Goal: Information Seeking & Learning: Learn about a topic

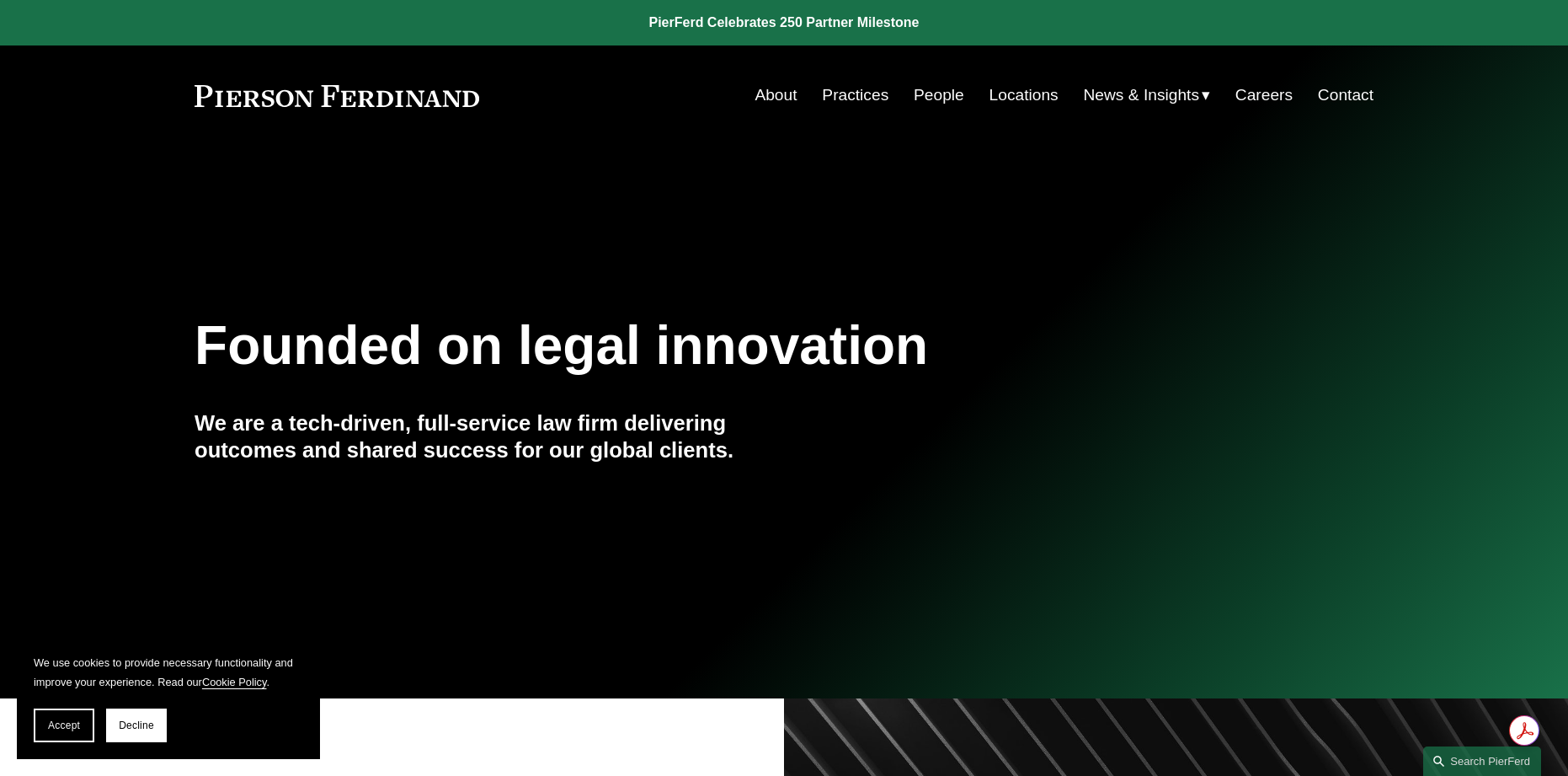
click at [843, 96] on link "Practices" at bounding box center [855, 95] width 67 height 32
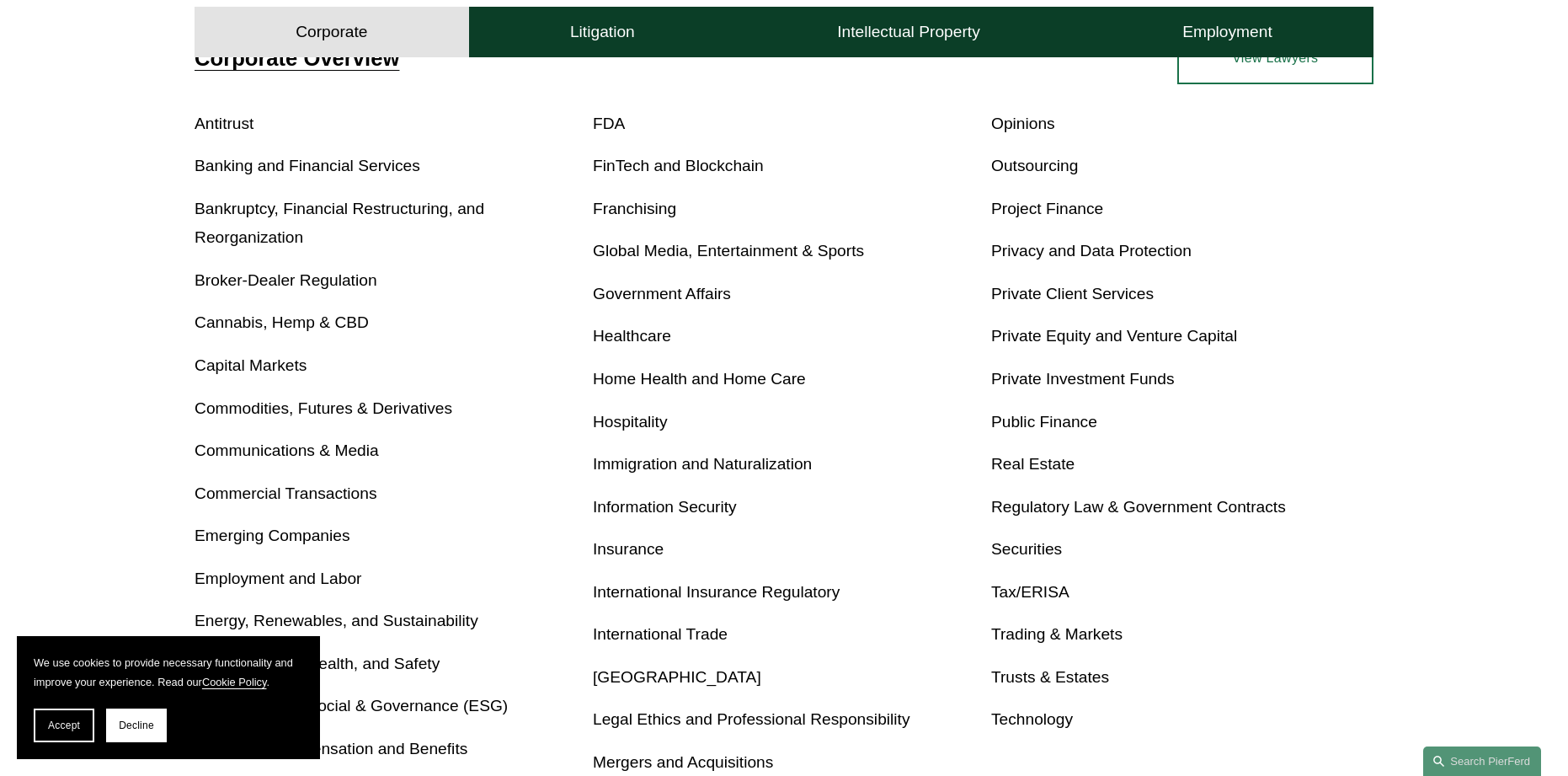
scroll to position [673, 0]
click at [278, 202] on link "Bankruptcy, Financial Restructuring, and Reorganization" at bounding box center [339, 222] width 289 height 47
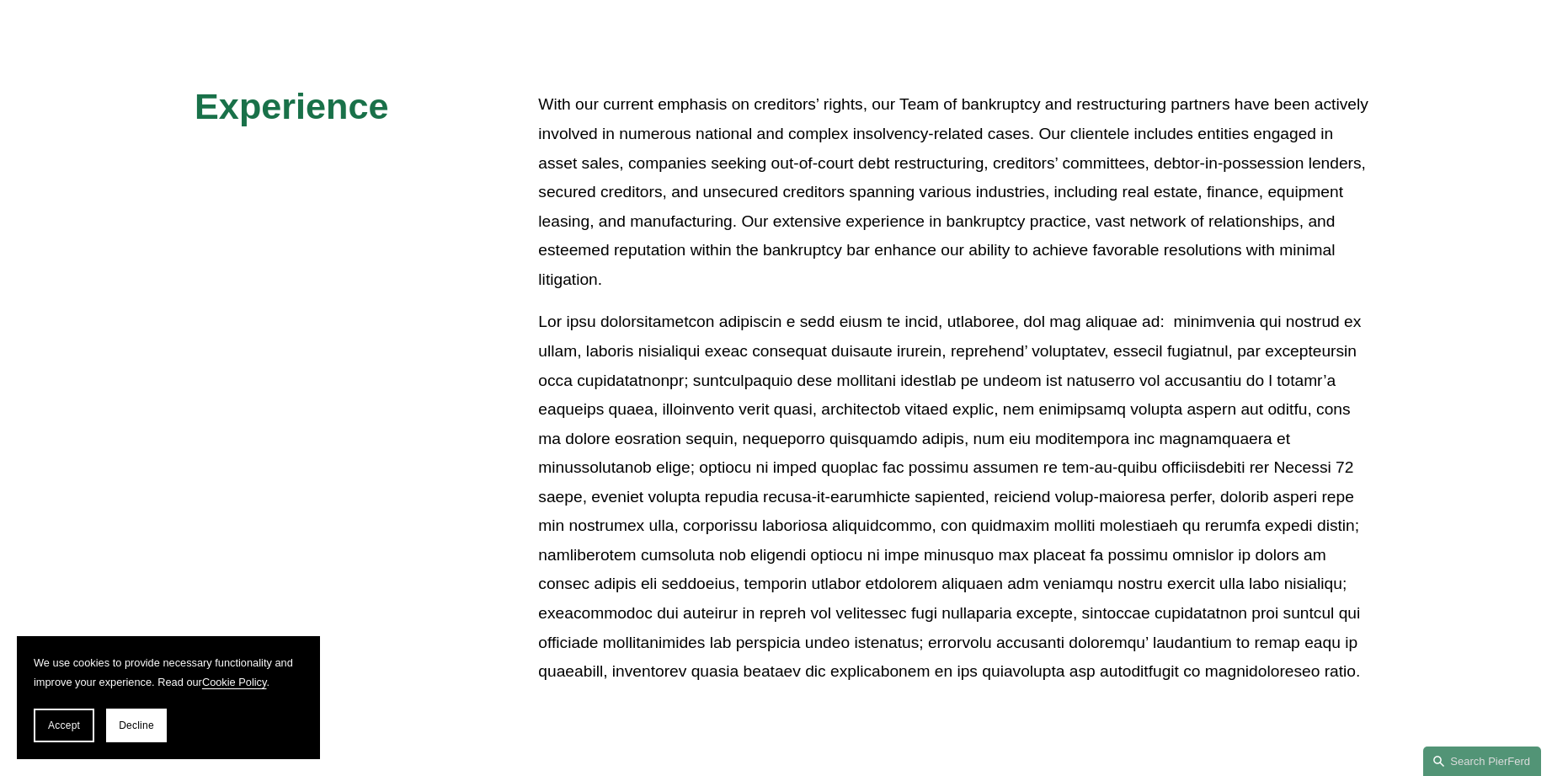
scroll to position [926, 0]
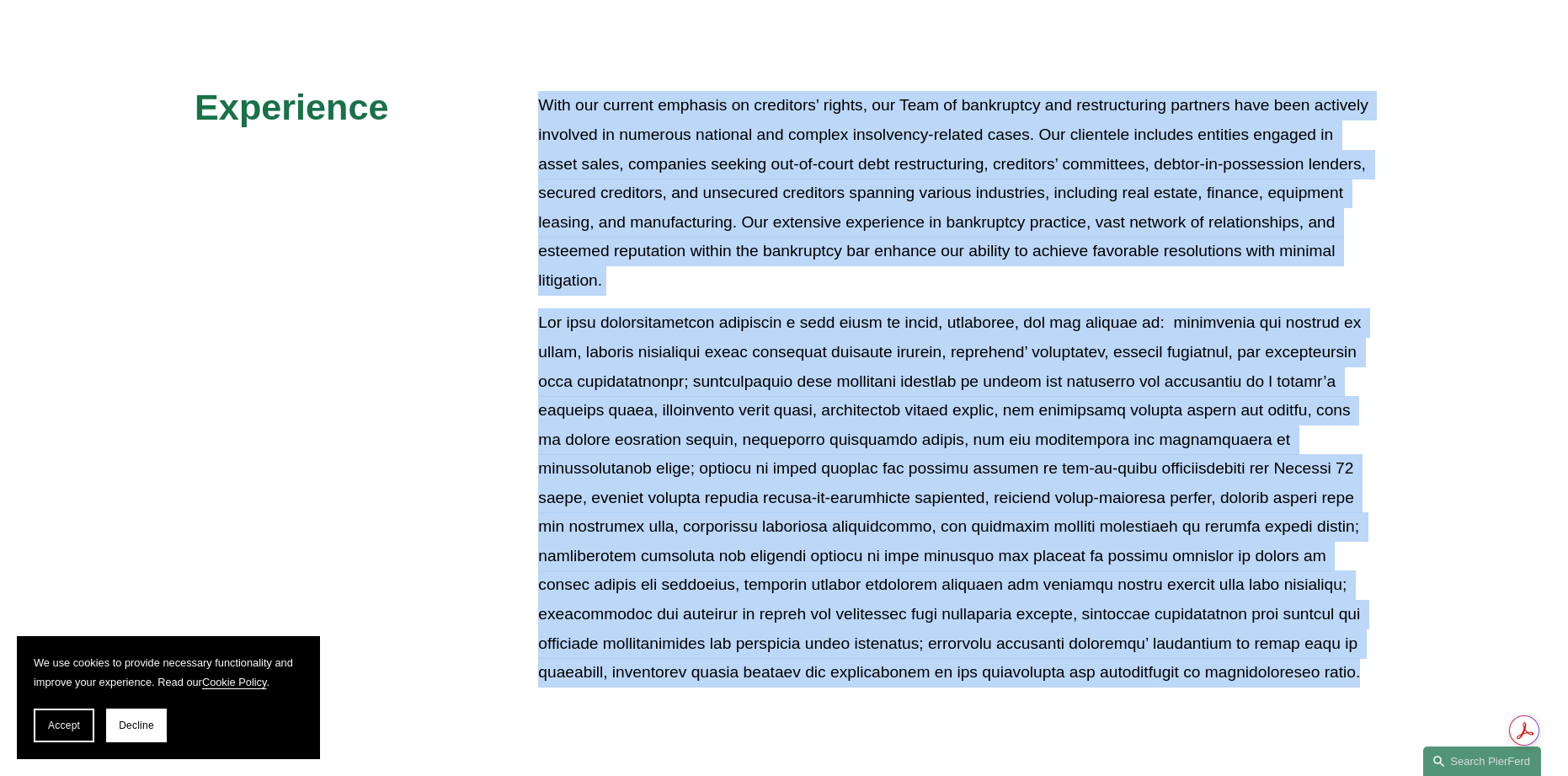
drag, startPoint x: 539, startPoint y: 99, endPoint x: 1364, endPoint y: 681, distance: 1009.6
click at [1364, 681] on div "With our current emphasis on creditors’ rights, our Team of bankruptcy and rest…" at bounding box center [956, 388] width 836 height 595
copy div "With our current emphasis on creditors’ rights, our Team of bankruptcy and rest…"
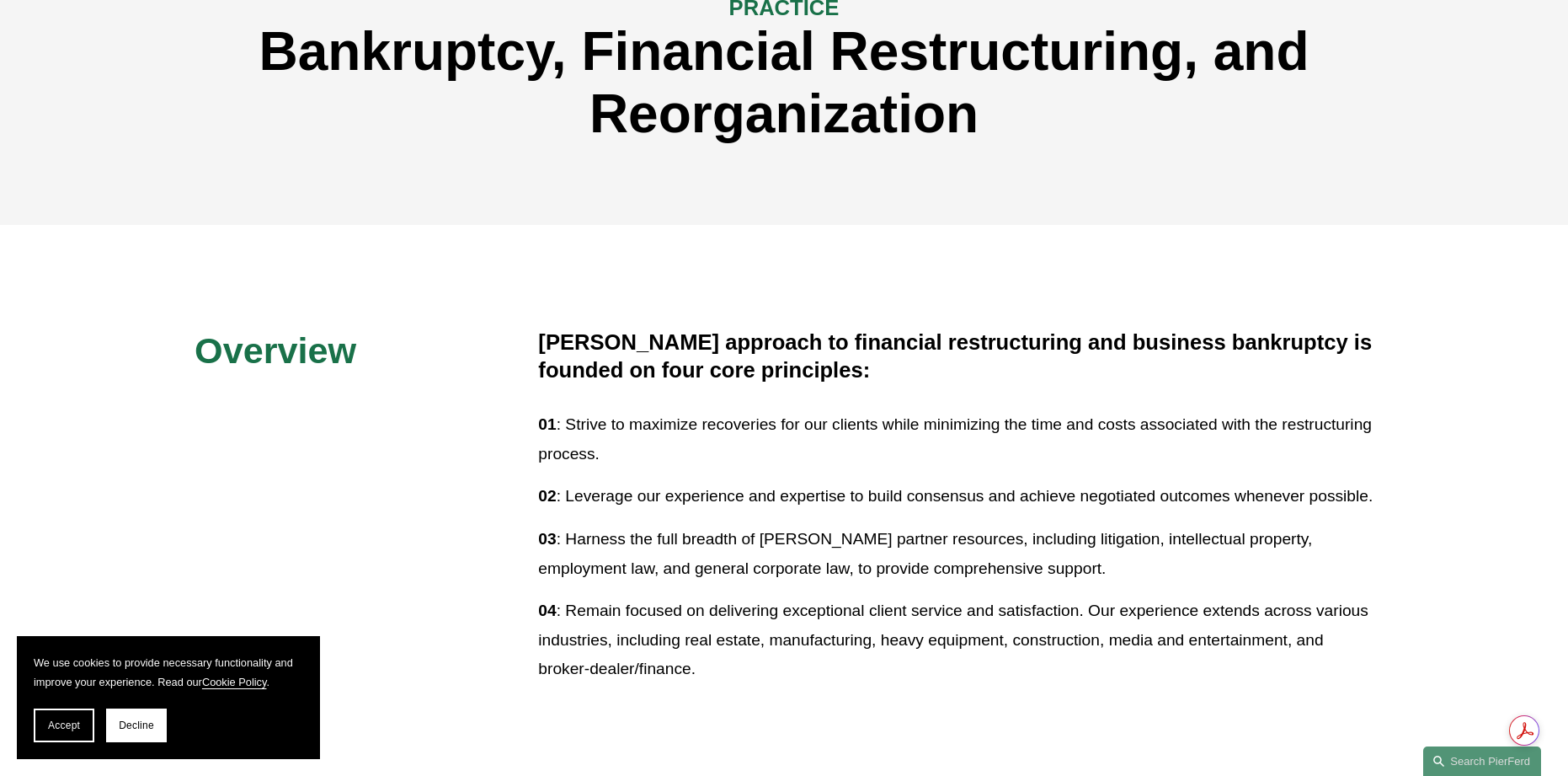
scroll to position [0, 0]
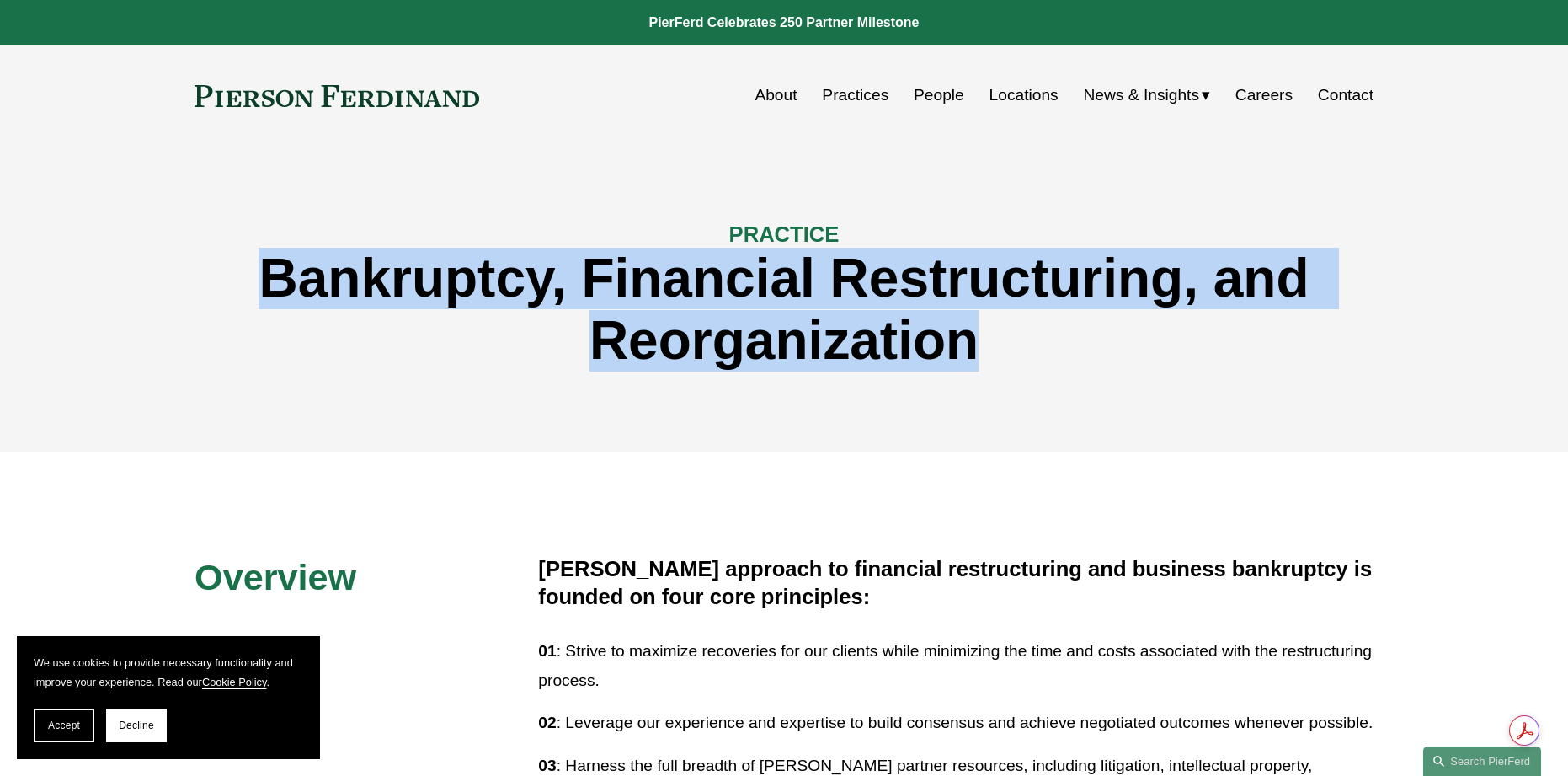
drag, startPoint x: 961, startPoint y: 353, endPoint x: 275, endPoint y: 286, distance: 689.3
click at [275, 286] on h1 "Bankruptcy, Financial Restructuring, and Reorganization" at bounding box center [784, 309] width 1179 height 123
copy h1 "Bankruptcy, Financial Restructuring, and Reorganization"
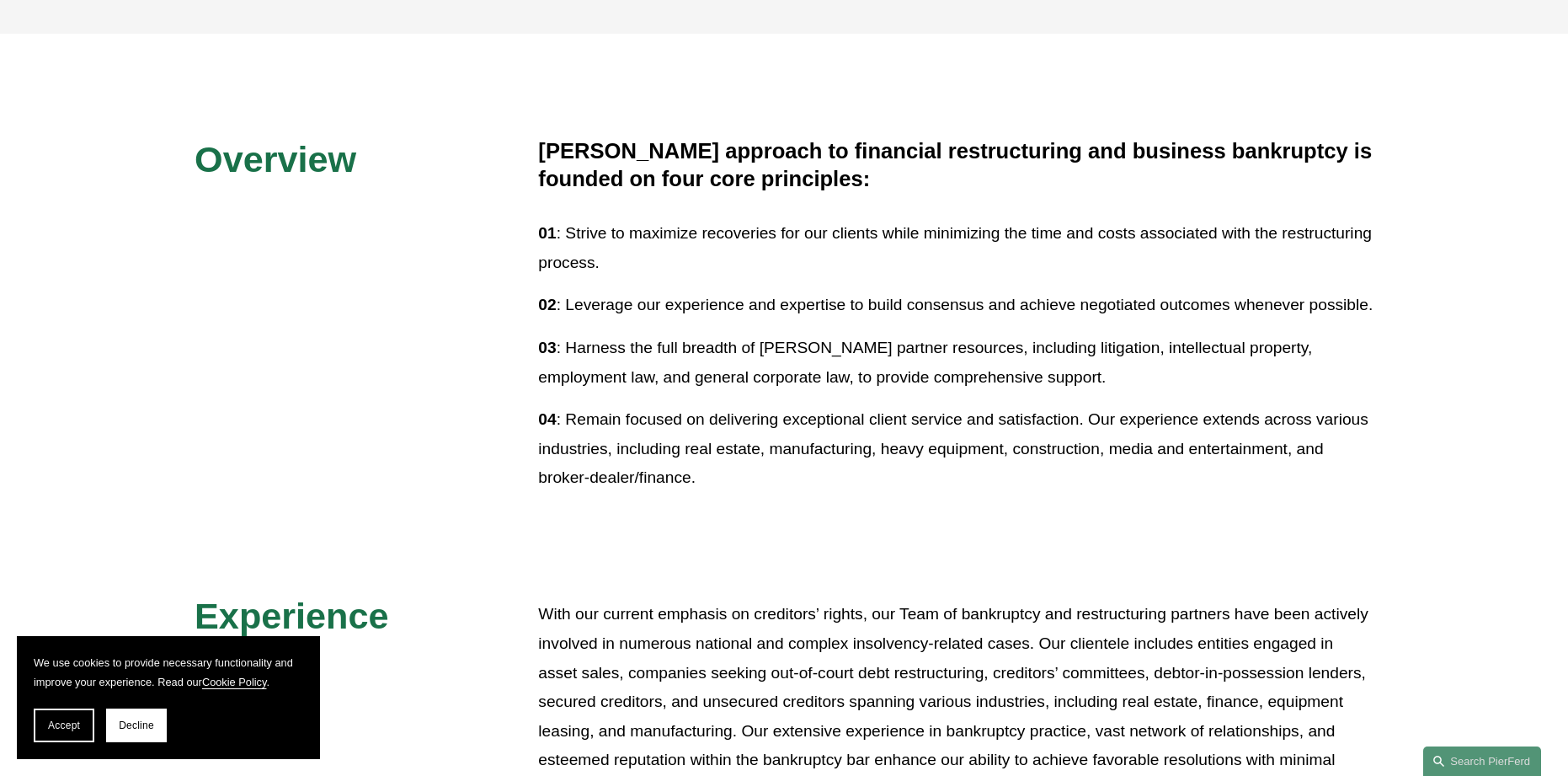
scroll to position [421, 0]
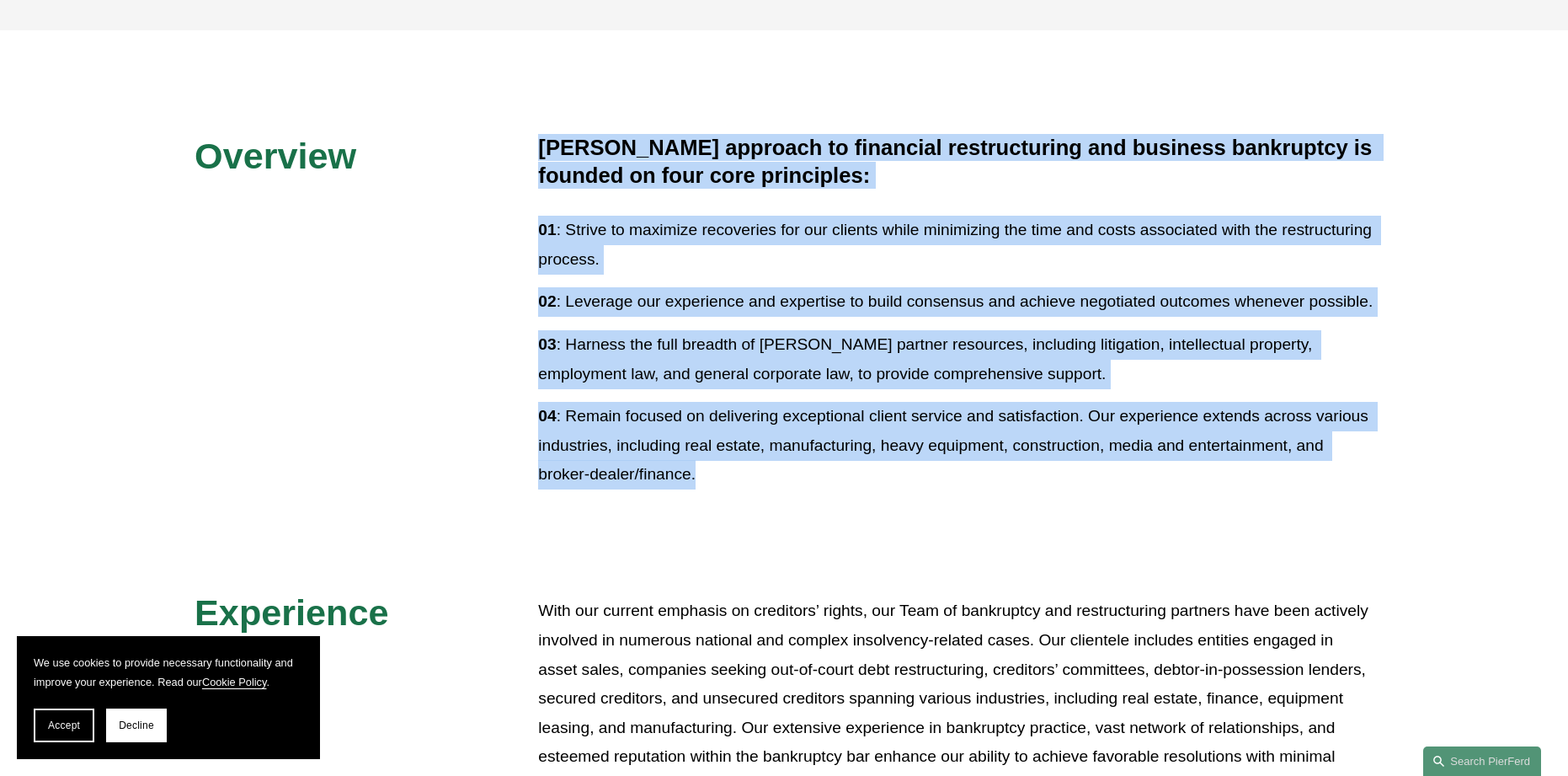
drag, startPoint x: 539, startPoint y: 143, endPoint x: 696, endPoint y: 470, distance: 362.7
click at [696, 470] on div "Pierson Ferdinand’s approach to financial restructuring and business bankruptcy…" at bounding box center [956, 311] width 836 height 355
copy div "Pierson Ferdinand’s approach to financial restructuring and business bankruptcy…"
click at [699, 282] on div "Pierson Ferdinand’s approach to financial restructuring and business bankruptcy…" at bounding box center [956, 311] width 836 height 355
click at [708, 461] on p "04 : Remain focused on delivering exceptional client service and satisfaction. …" at bounding box center [956, 445] width 836 height 88
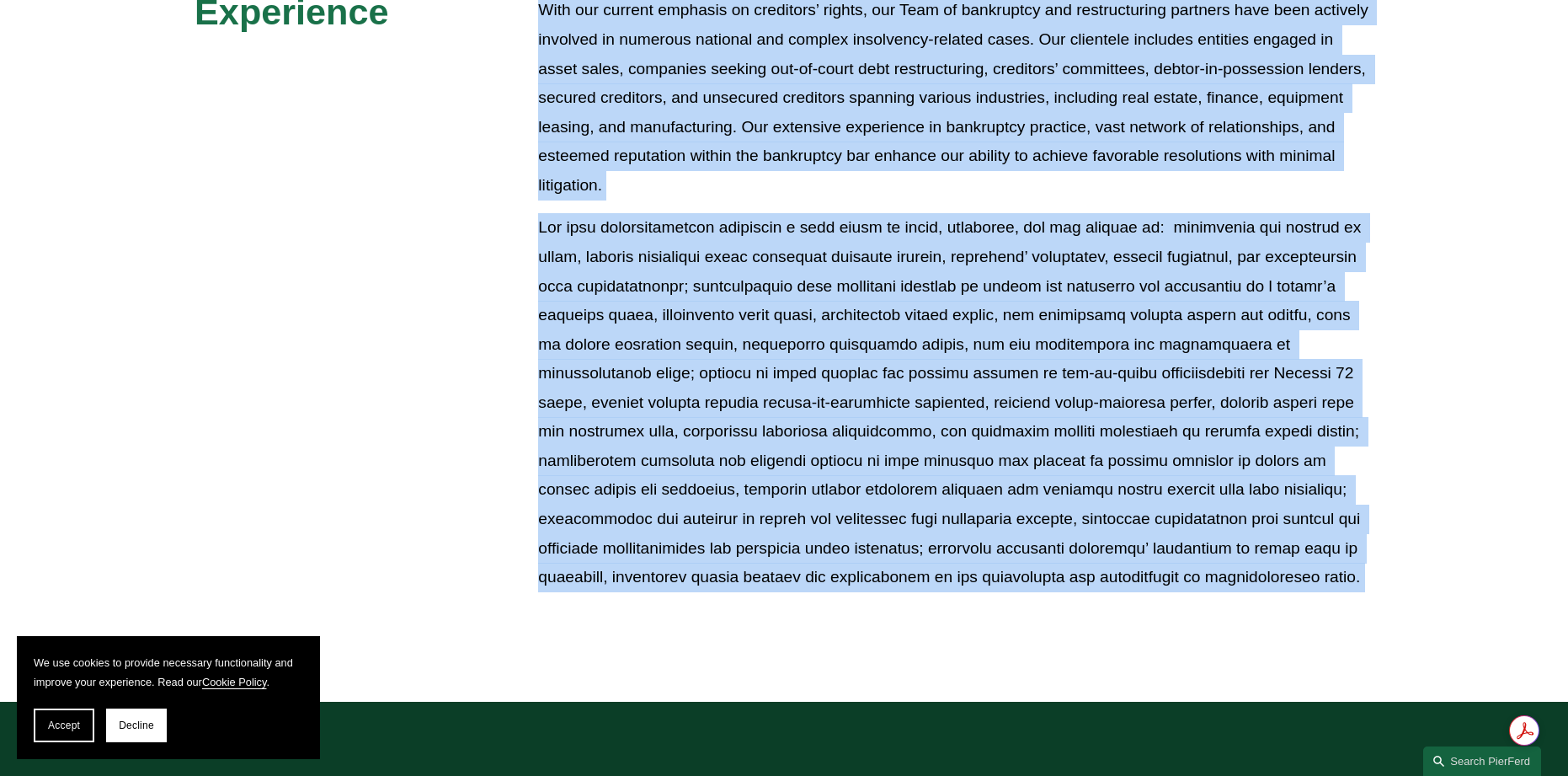
scroll to position [1072, 0]
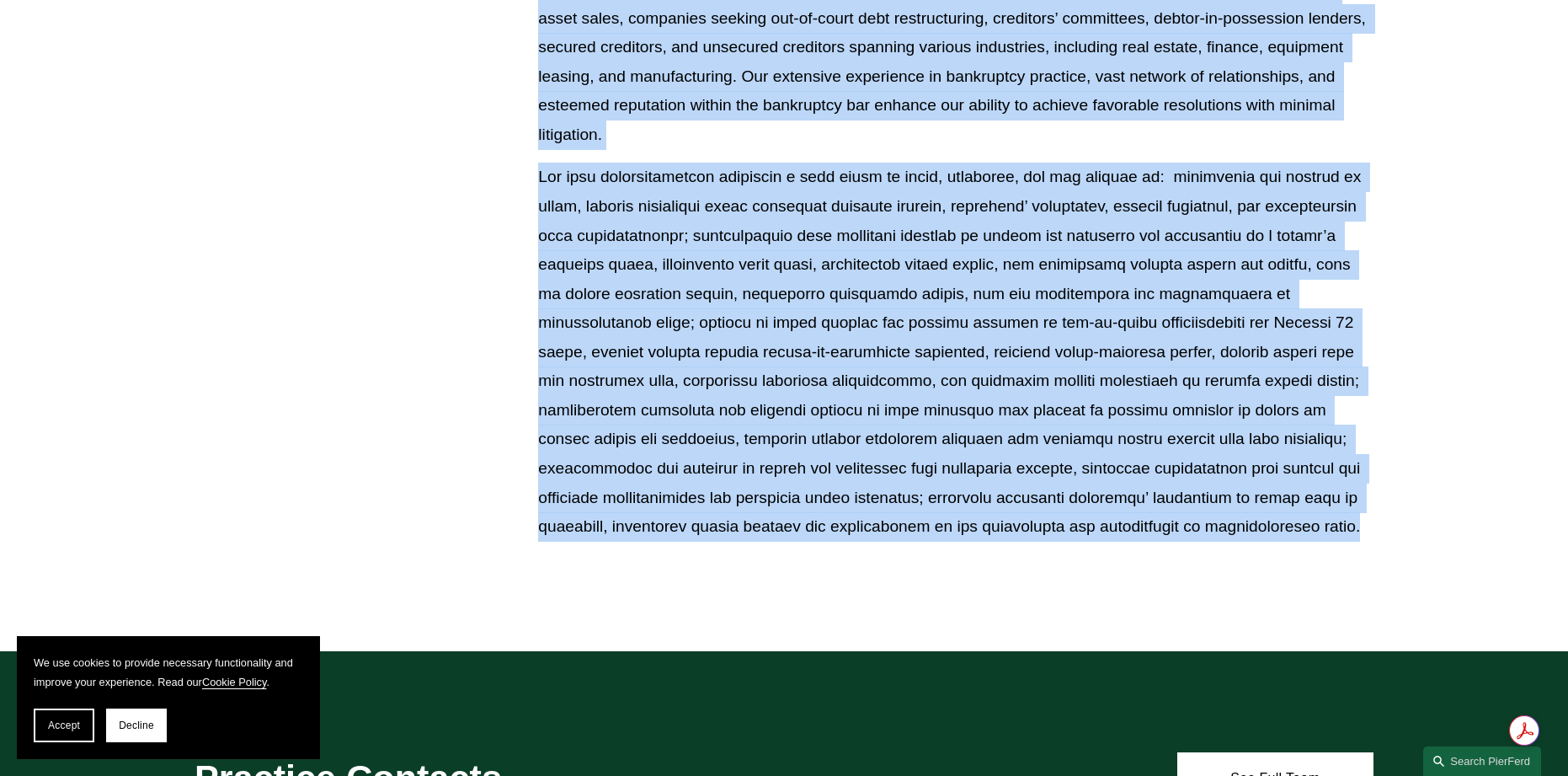
drag, startPoint x: 535, startPoint y: 446, endPoint x: 1359, endPoint y: 518, distance: 827.1
click at [1359, 518] on div "Overview Pierson Ferdinand’s approach to financial restructuring and business b…" at bounding box center [784, 15] width 1568 height 1065
copy div "With our current emphasis on creditors’ rights, our Team of bankruptcy and rest…"
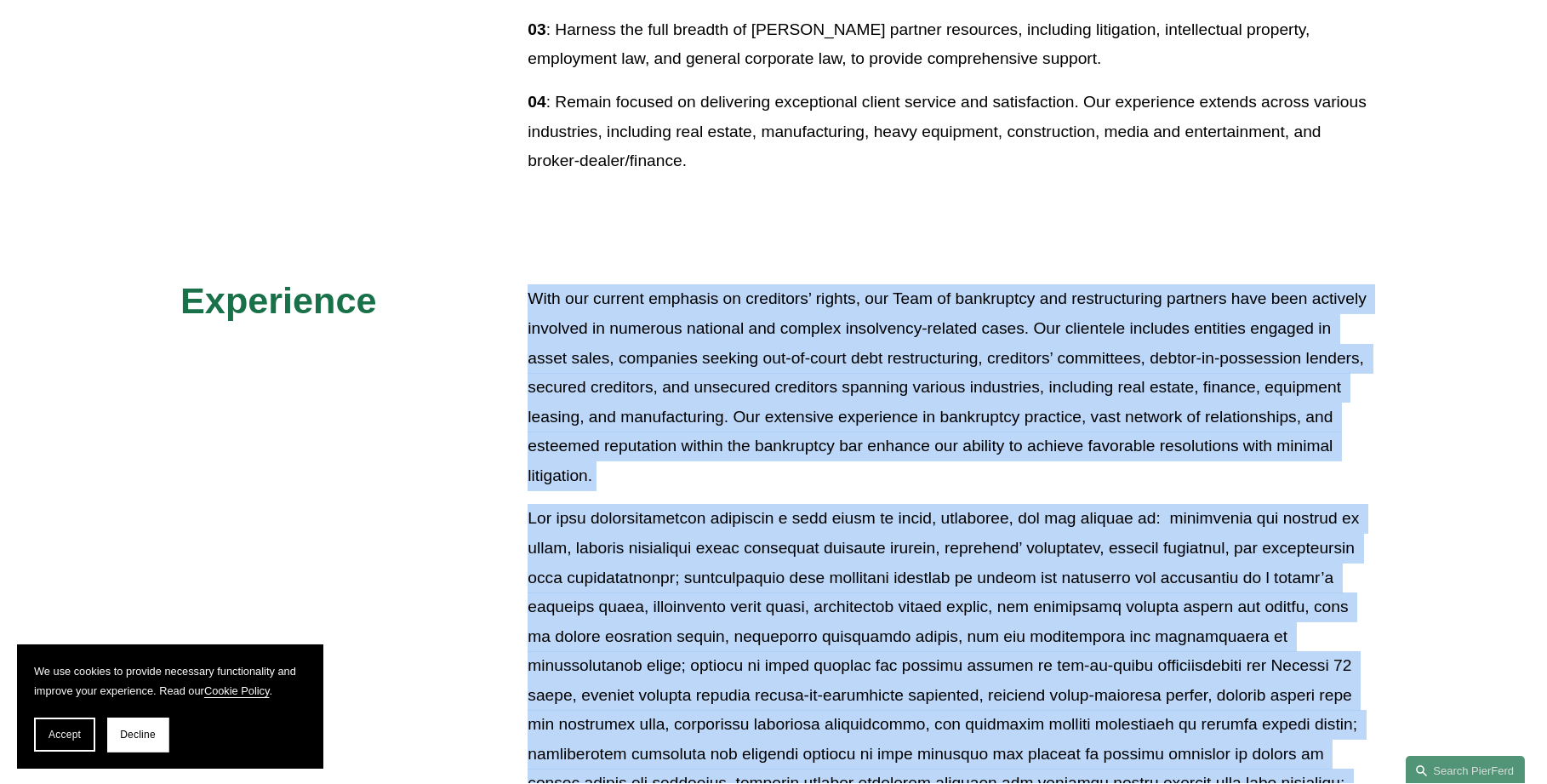
scroll to position [740, 0]
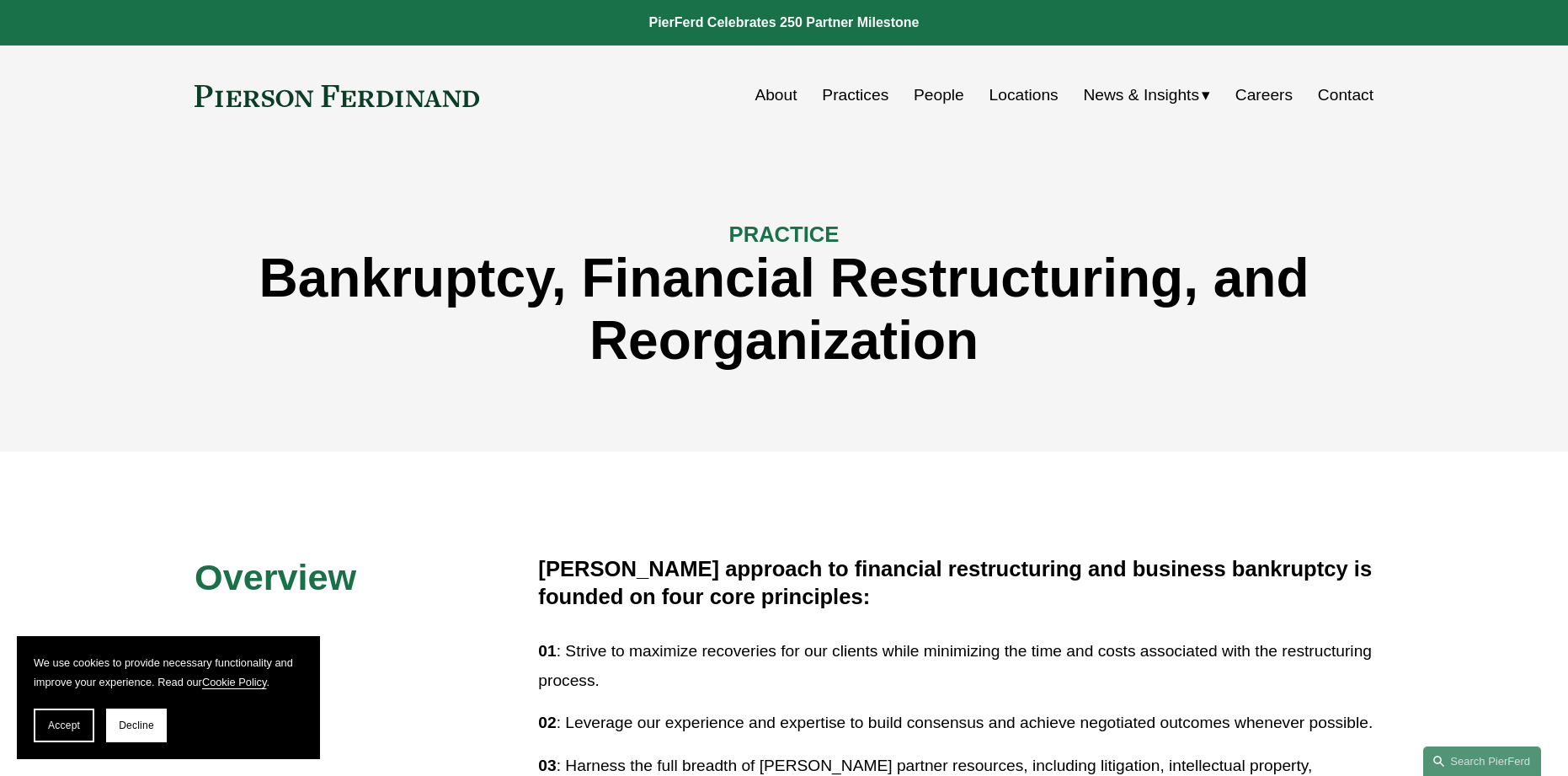
click at [936, 96] on link "People" at bounding box center [939, 95] width 50 height 32
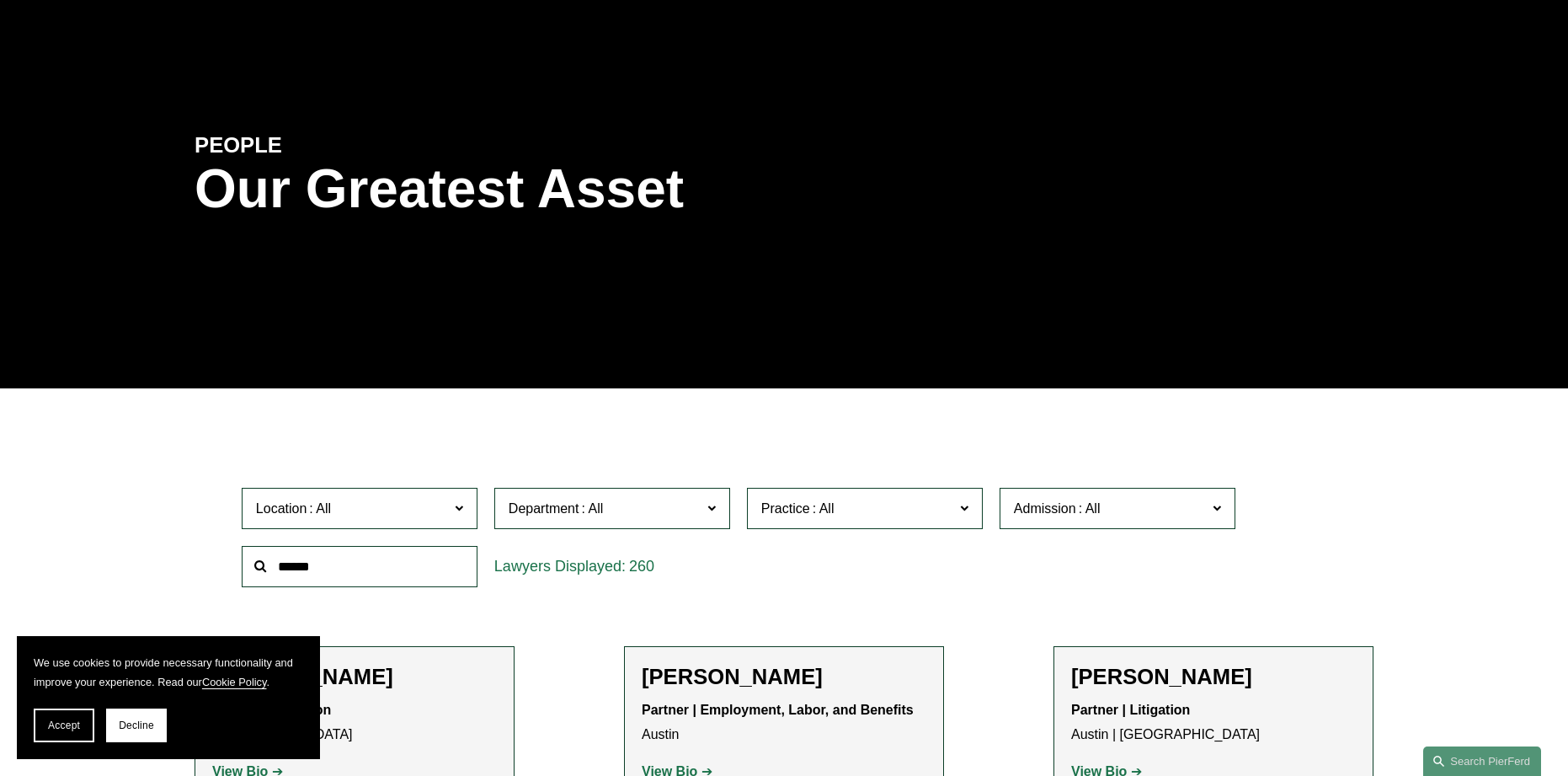
scroll to position [337, 0]
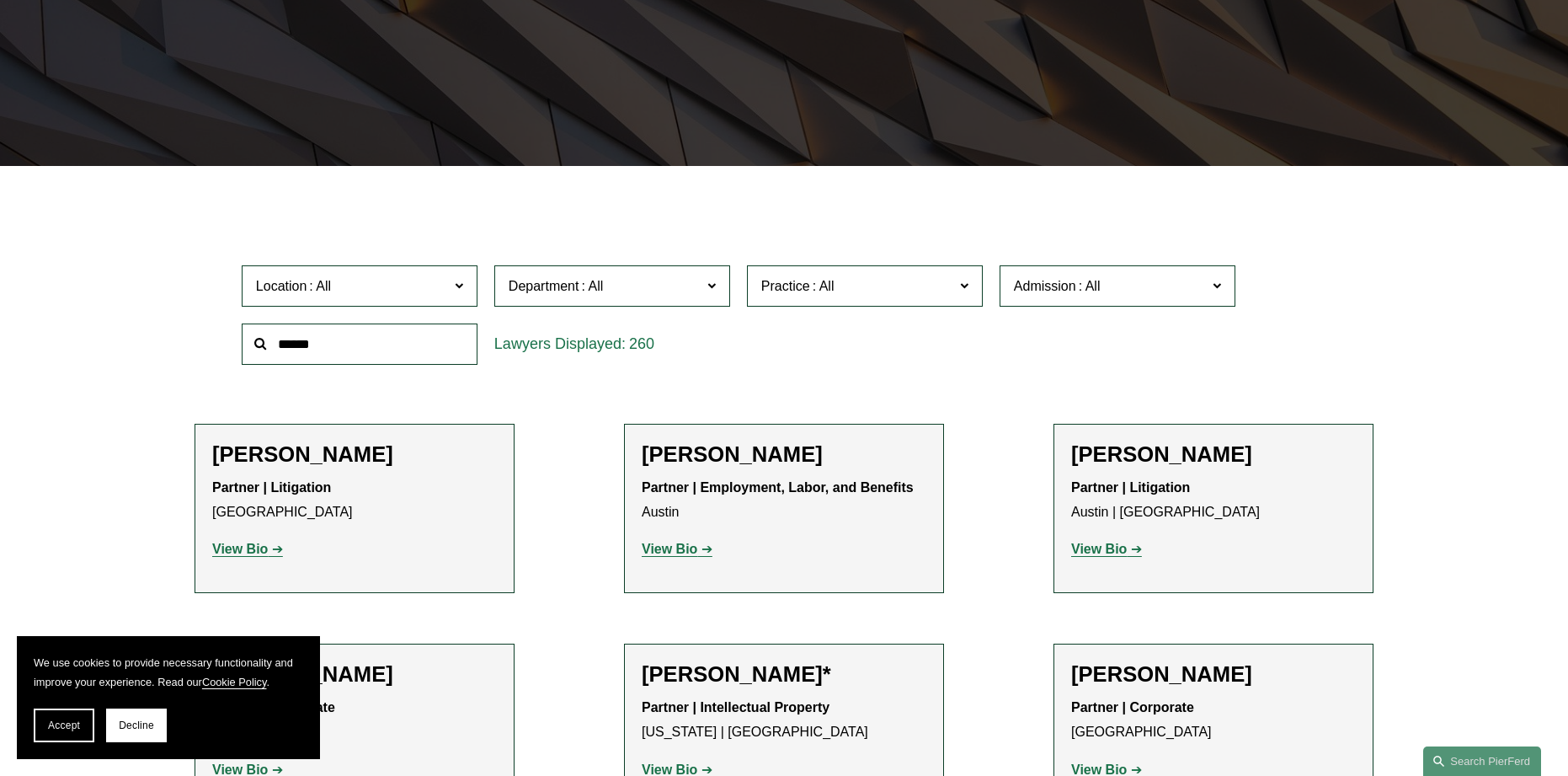
click at [638, 281] on span "Department" at bounding box center [605, 286] width 193 height 23
click at [0, 0] on link "Corporate" at bounding box center [0, 0] width 0 height 0
click at [922, 277] on span "Practice" at bounding box center [857, 286] width 193 height 23
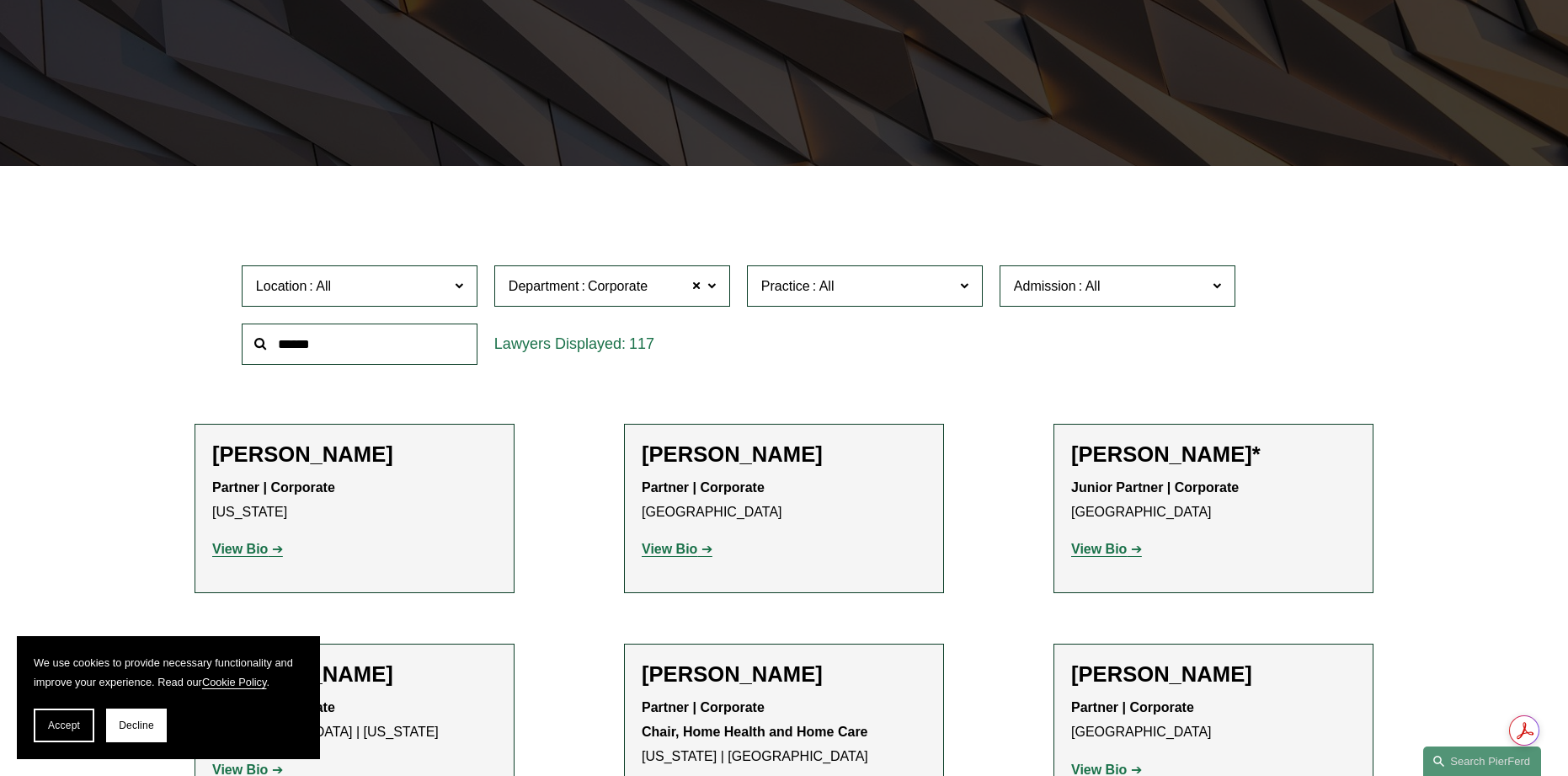
click at [0, 0] on link "Banking and Financial Services" at bounding box center [0, 0] width 0 height 0
click at [844, 300] on label "Practice Banking and Financial Services" at bounding box center [864, 285] width 235 height 41
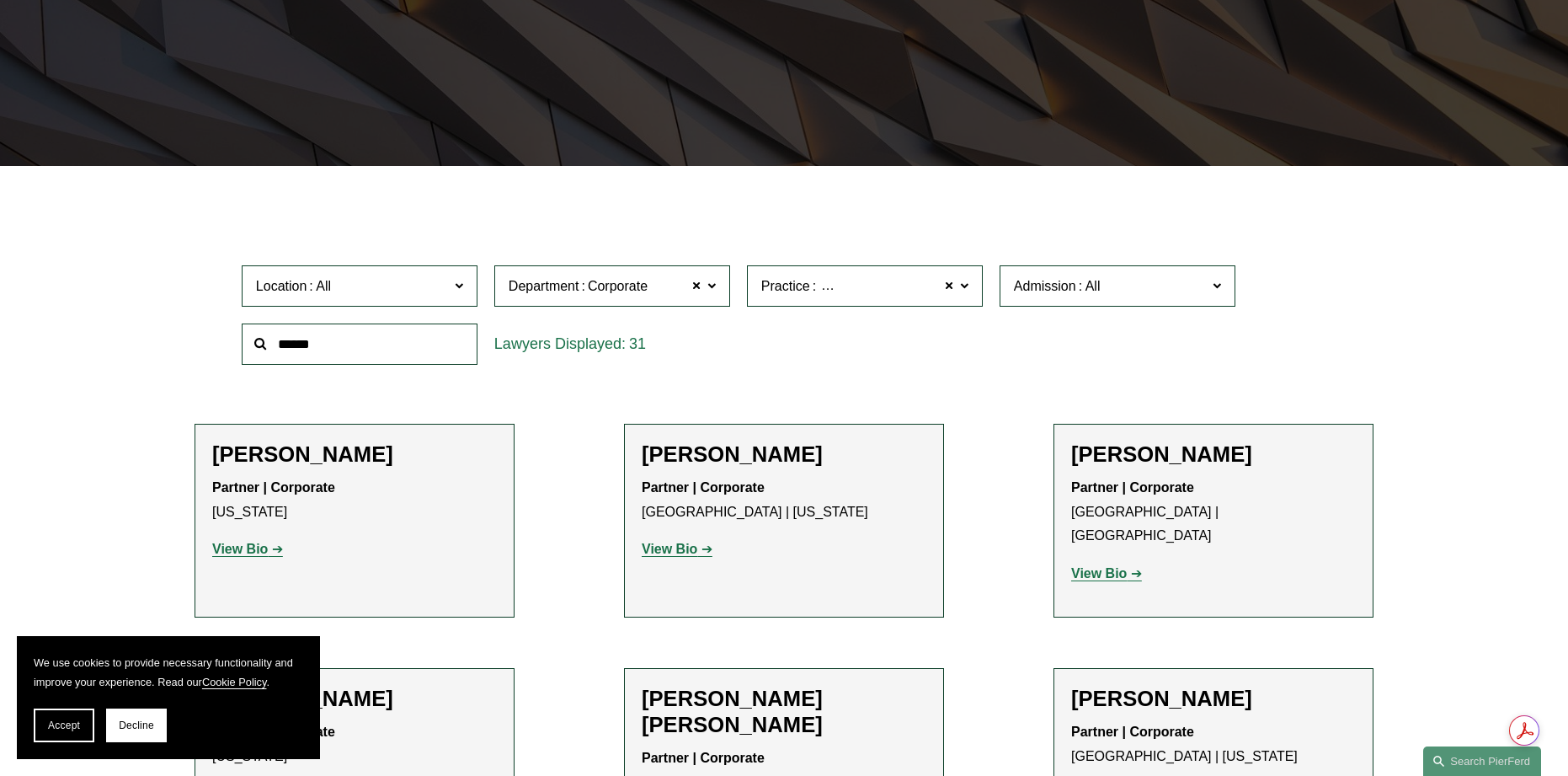
click at [0, 0] on link "Bankruptcy, Financial Restructuring, and Reorganization" at bounding box center [0, 0] width 0 height 0
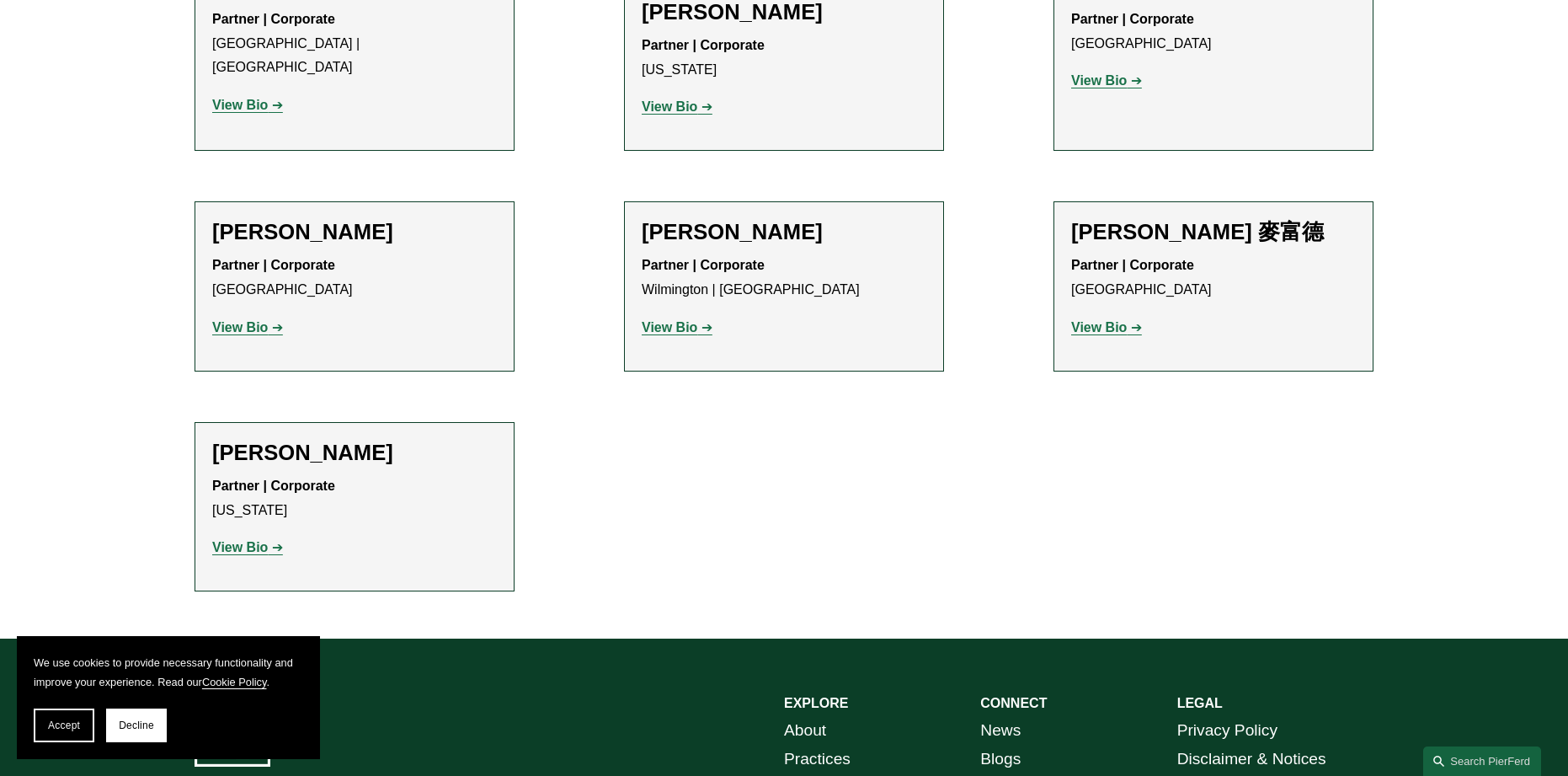
scroll to position [842, 0]
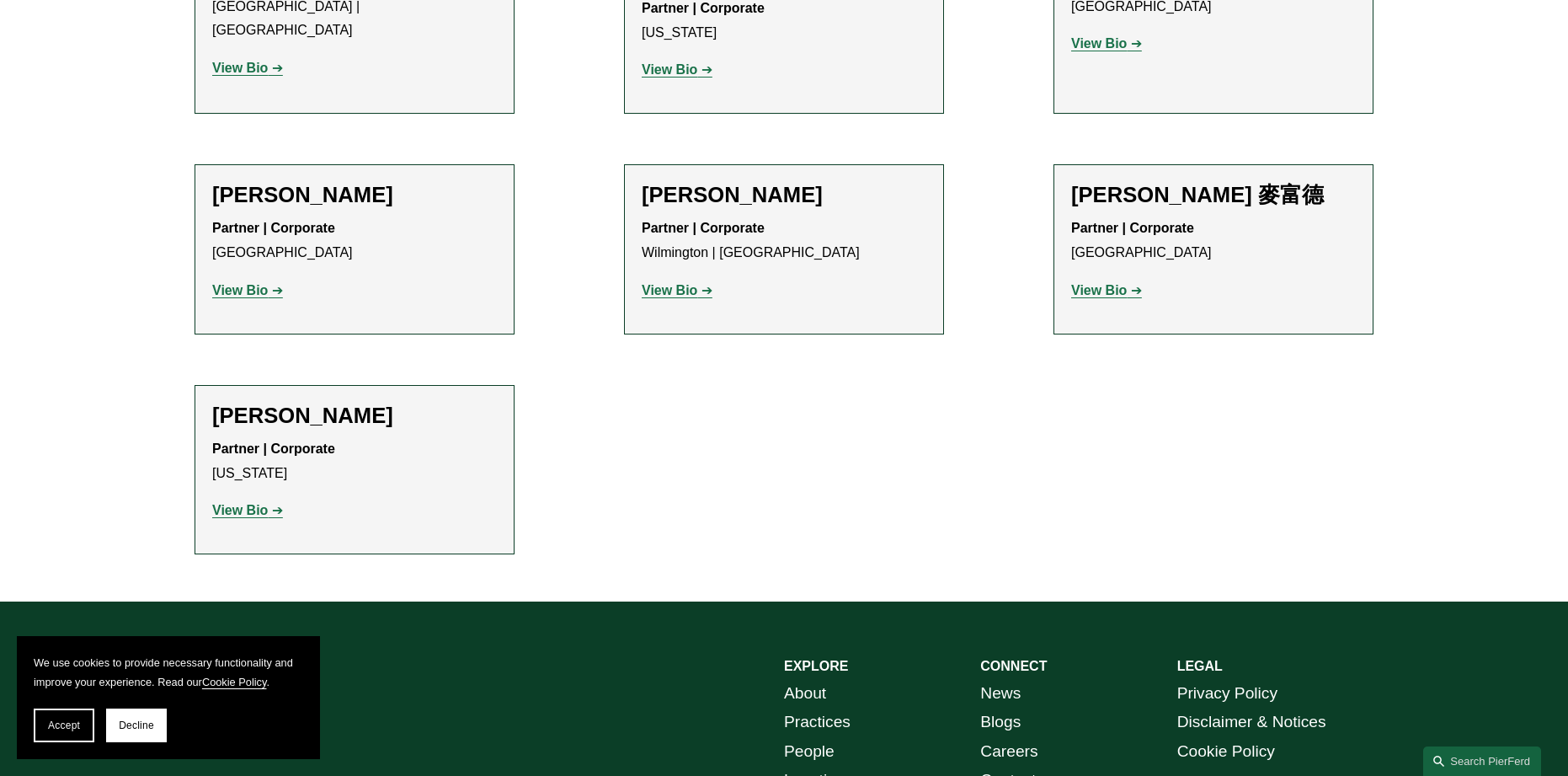
click at [693, 283] on strong "View Bio" at bounding box center [670, 290] width 56 height 14
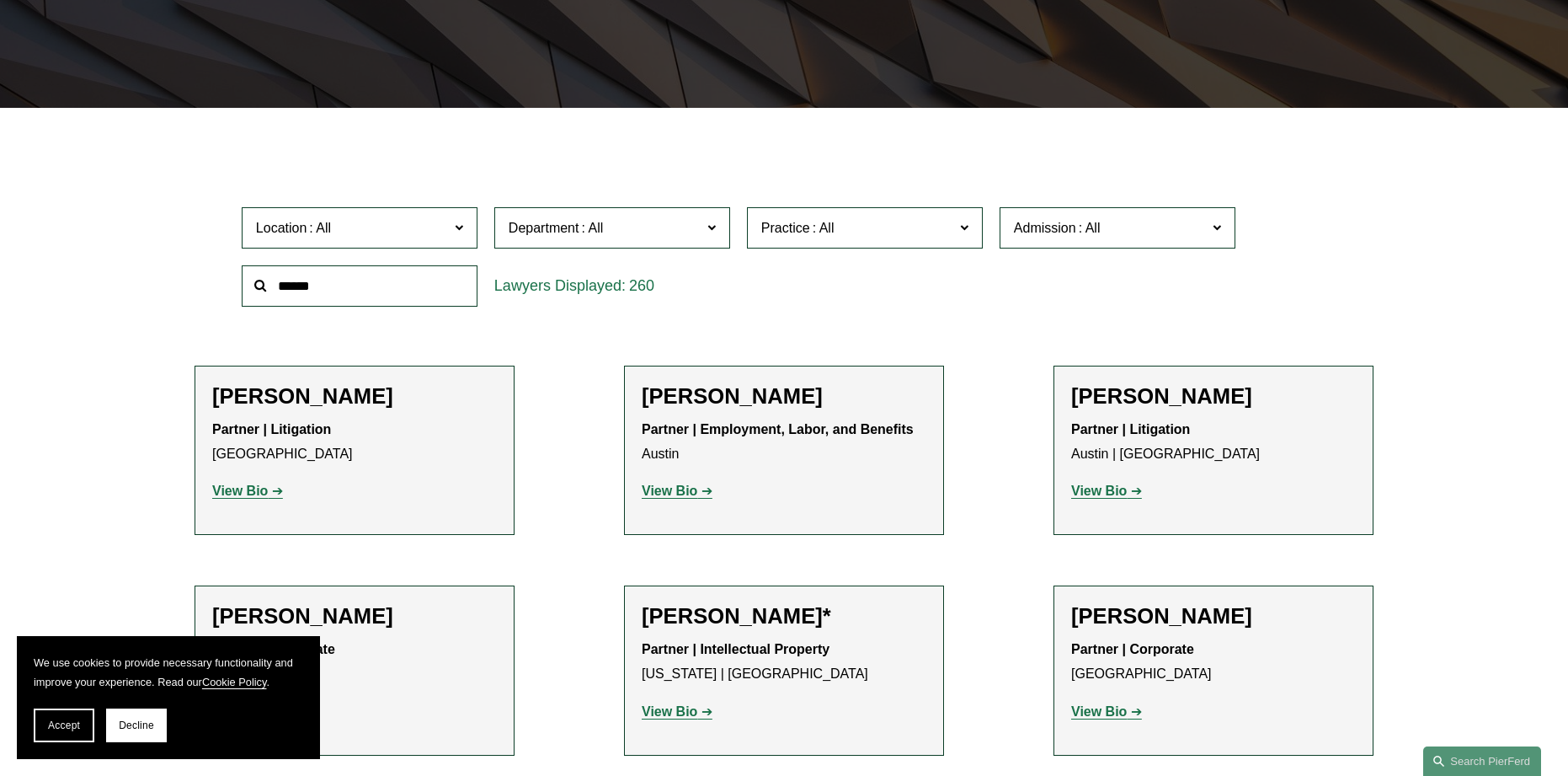
scroll to position [421, 0]
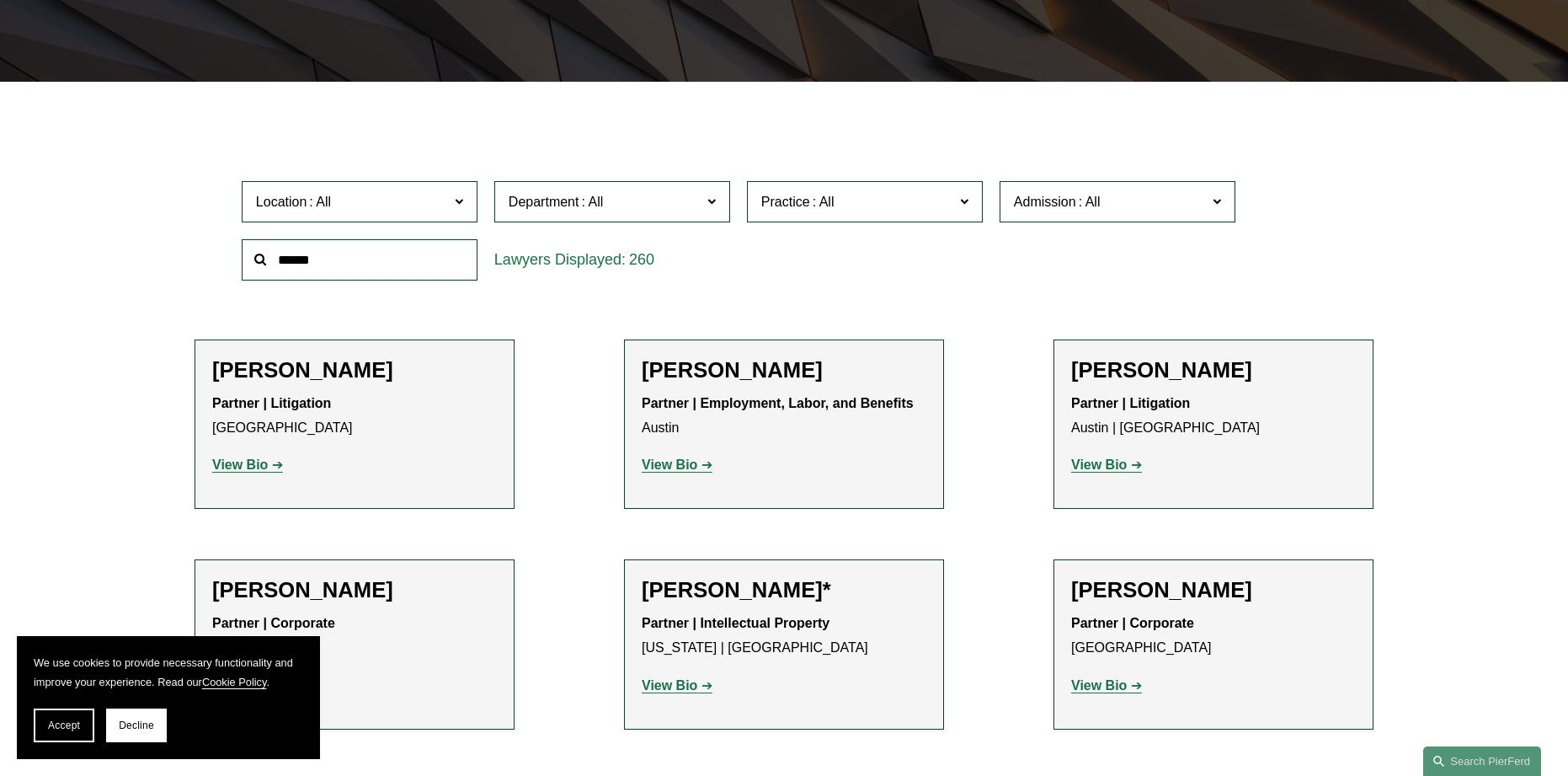
click at [871, 192] on span "Practice" at bounding box center [857, 202] width 193 height 23
click at [0, 0] on link "Bankruptcy, Financial Restructuring, and Reorganization" at bounding box center [0, 0] width 0 height 0
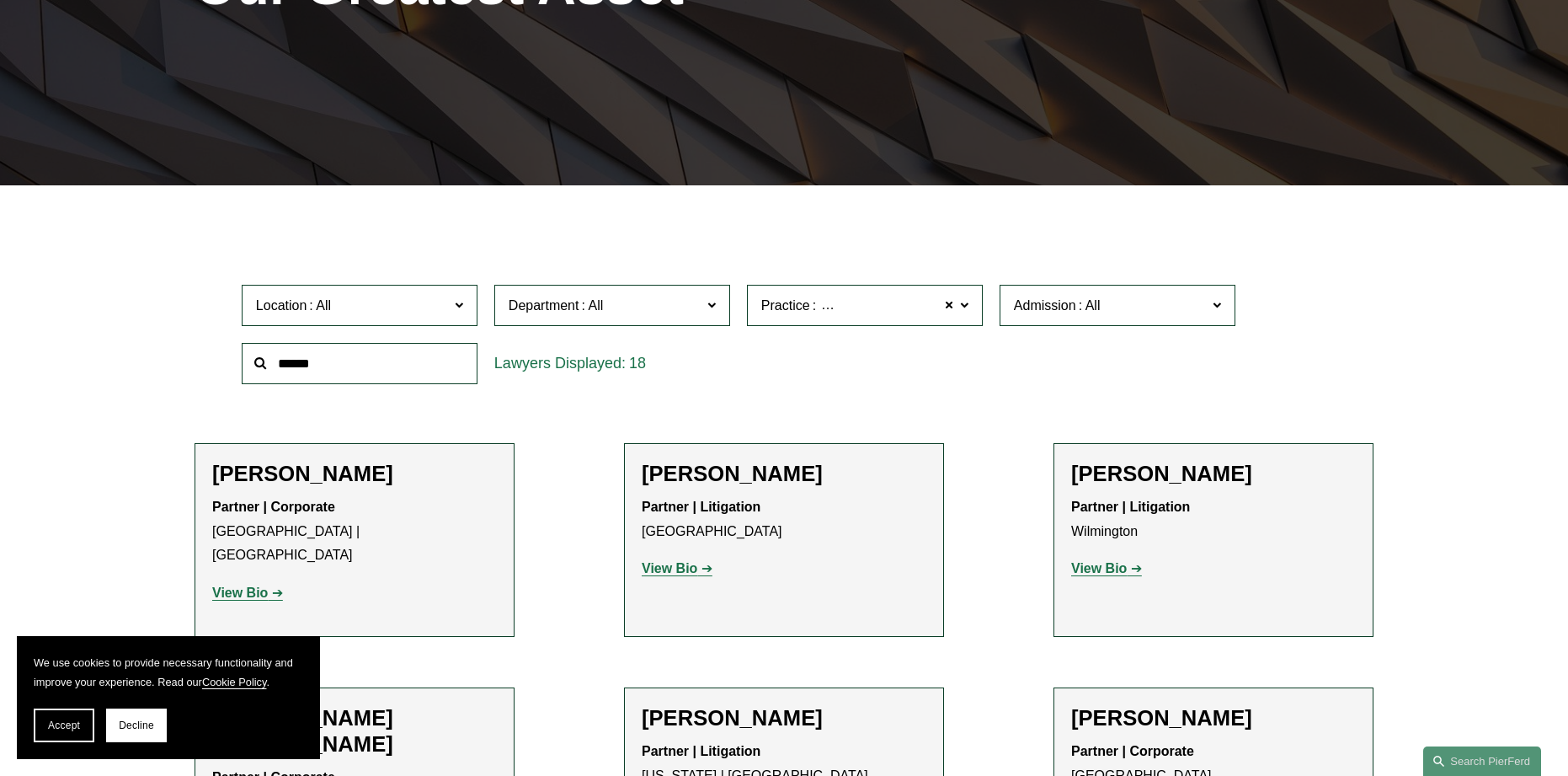
scroll to position [418, 0]
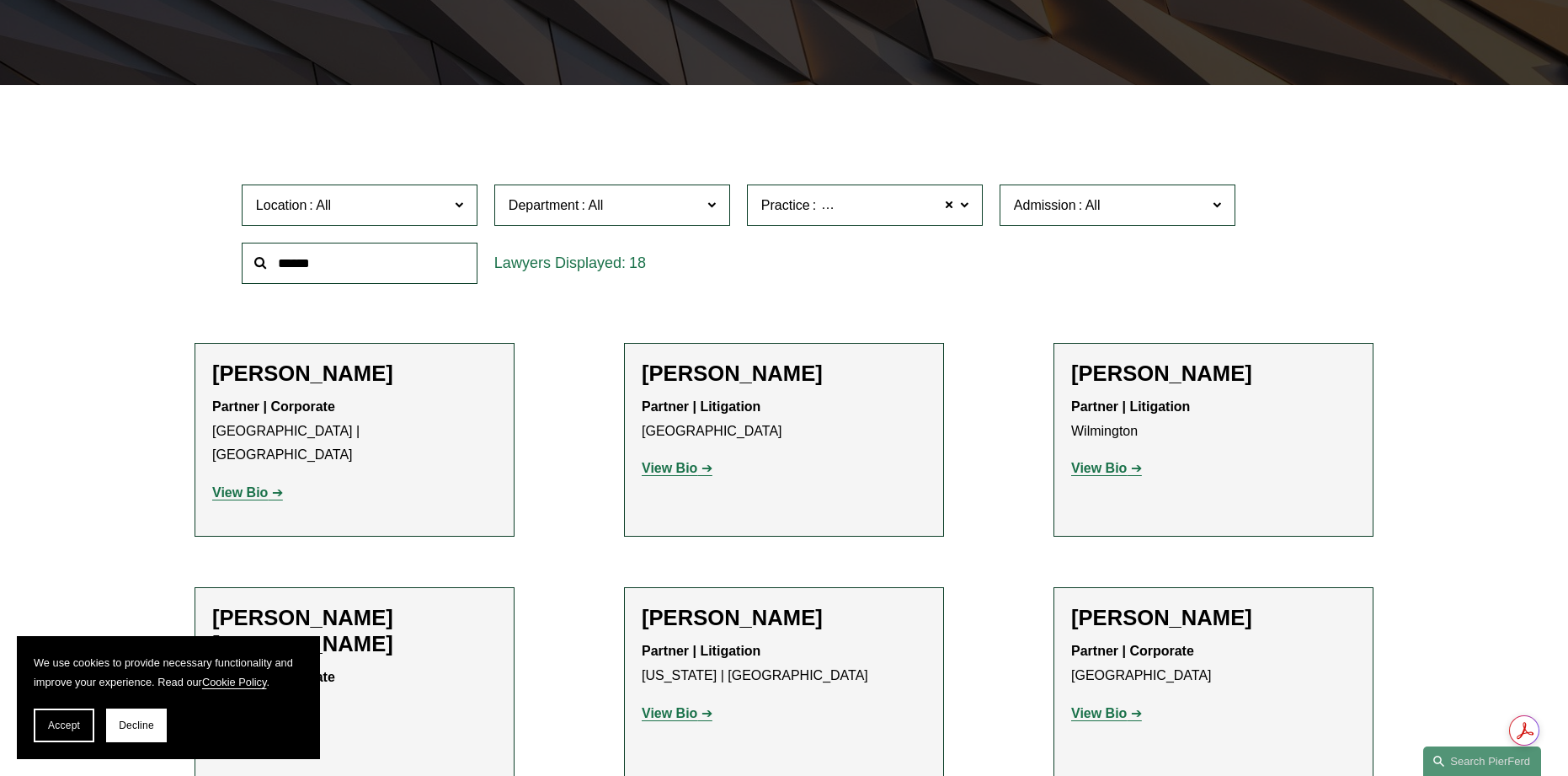
click at [255, 485] on strong "View Bio" at bounding box center [240, 492] width 56 height 14
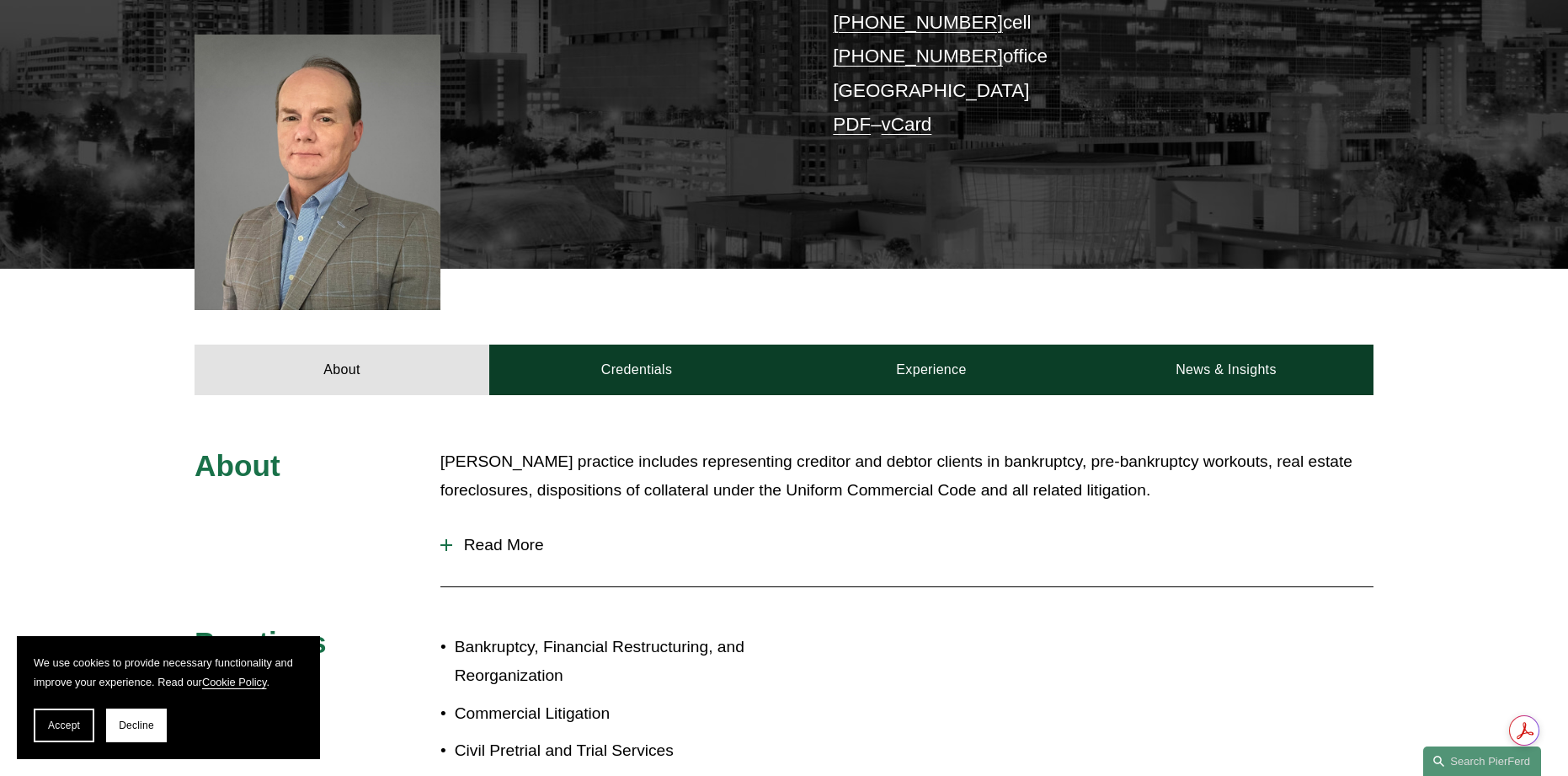
scroll to position [506, 0]
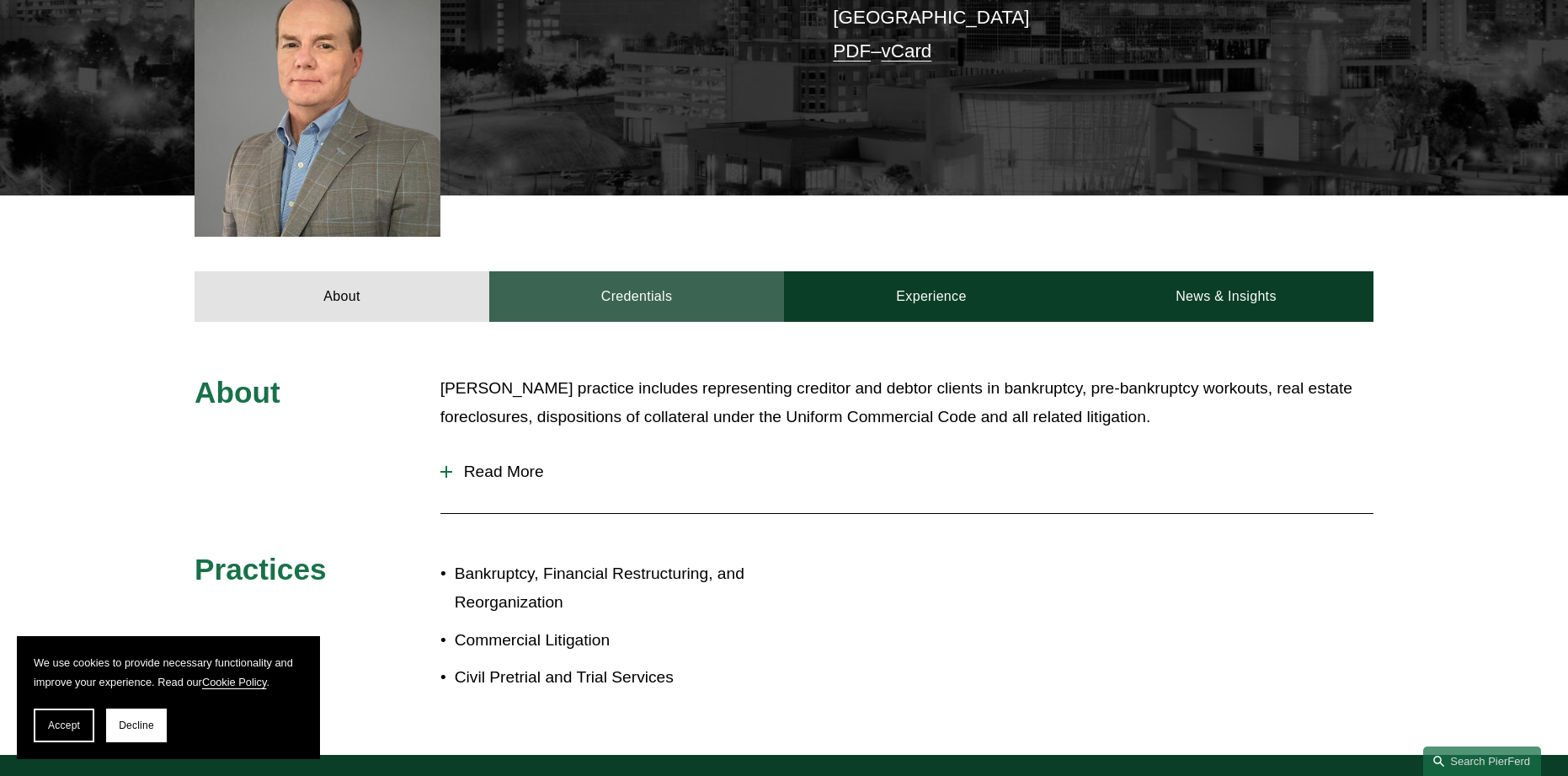
click at [638, 271] on link "Credentials" at bounding box center [636, 296] width 294 height 50
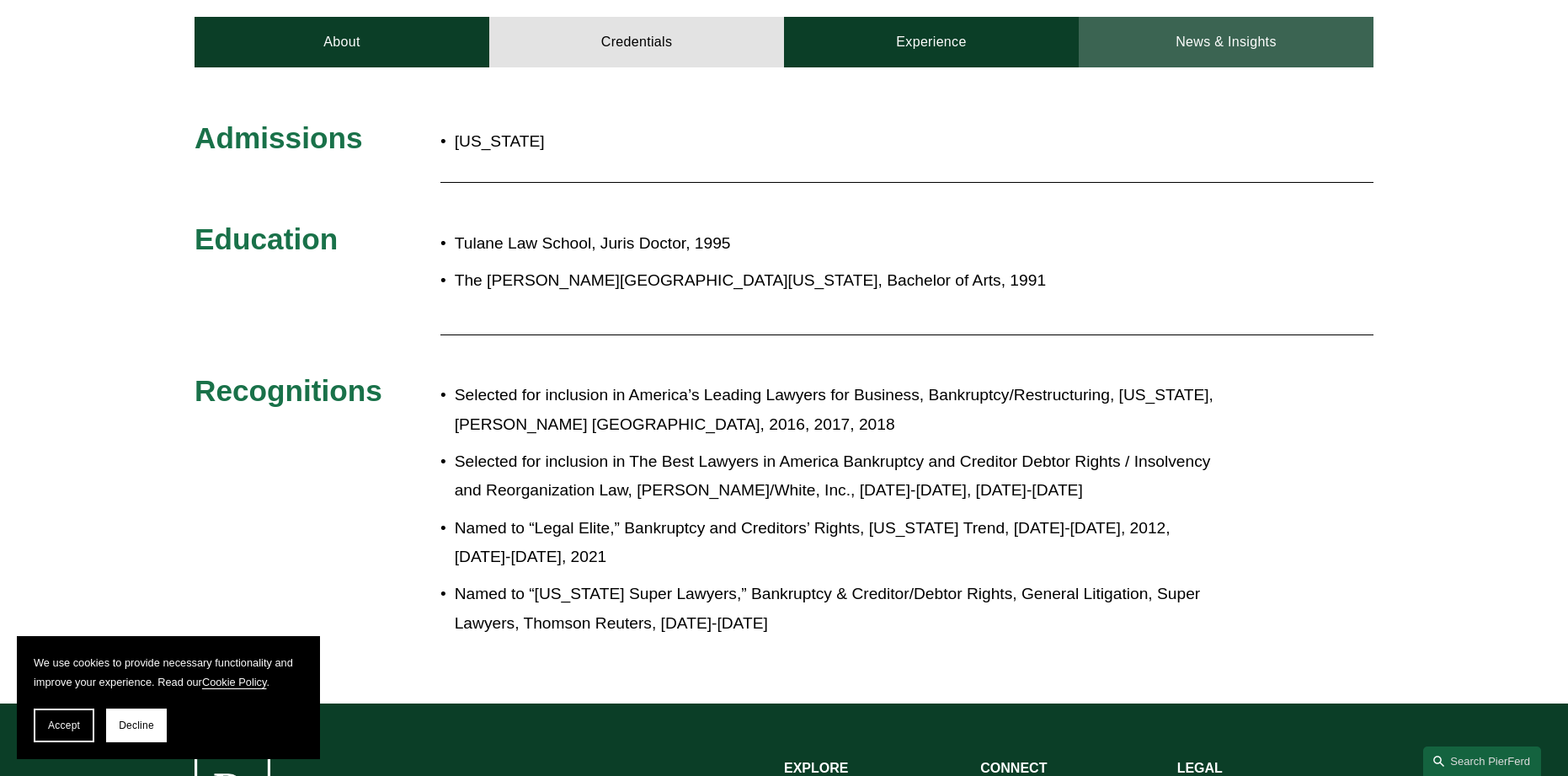
scroll to position [758, 0]
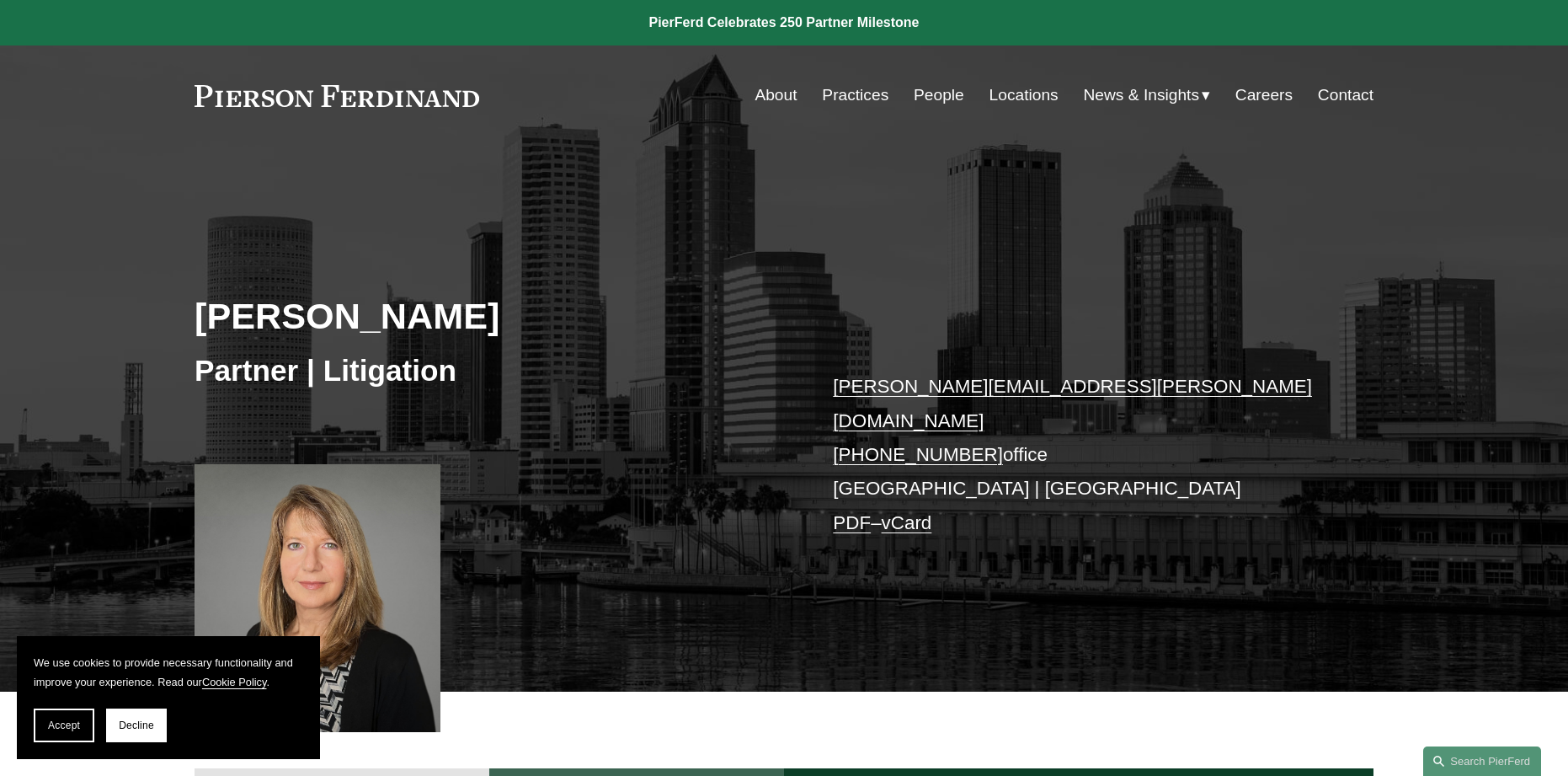
scroll to position [590, 0]
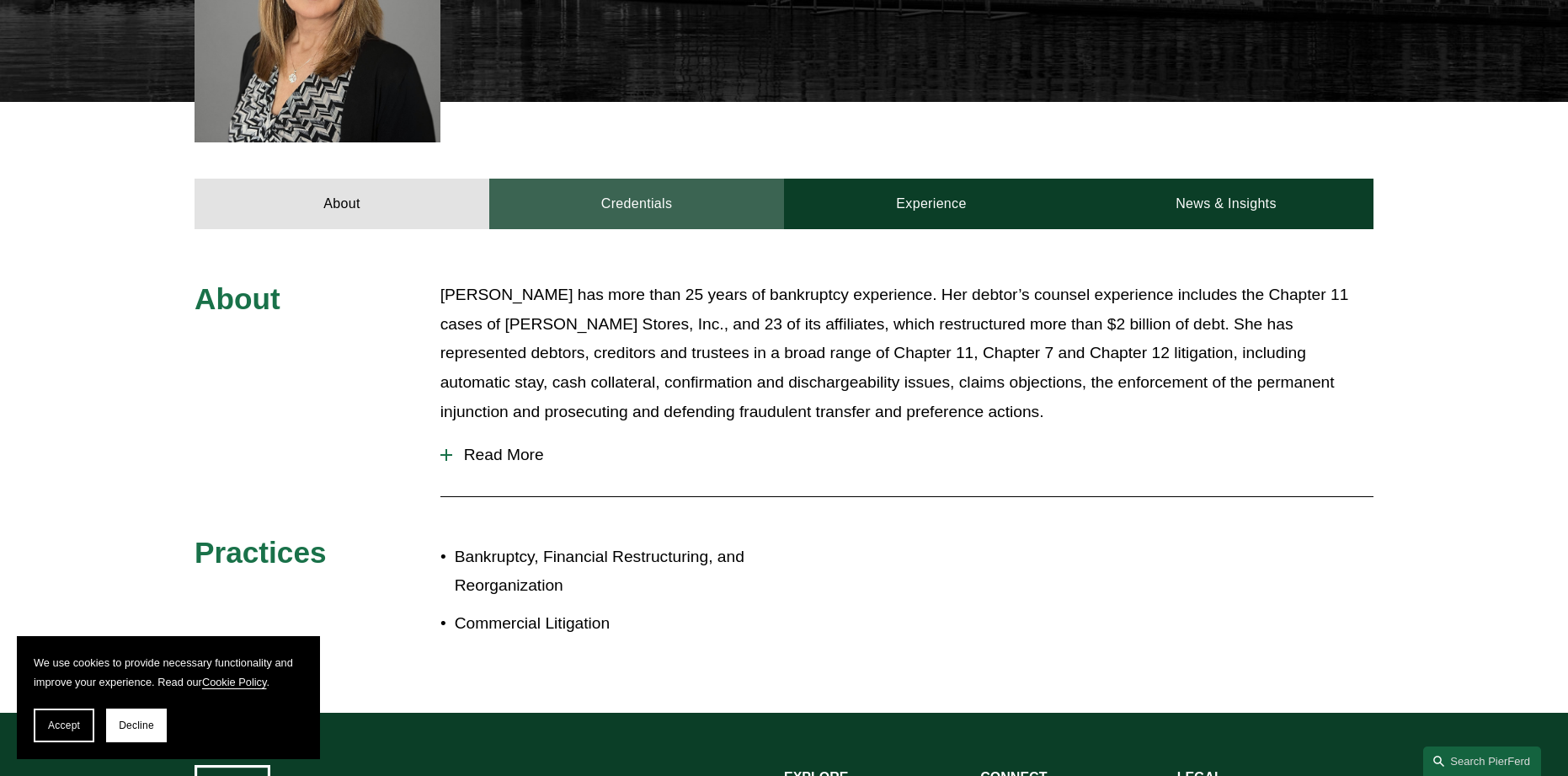
click at [734, 189] on link "Credentials" at bounding box center [636, 203] width 294 height 50
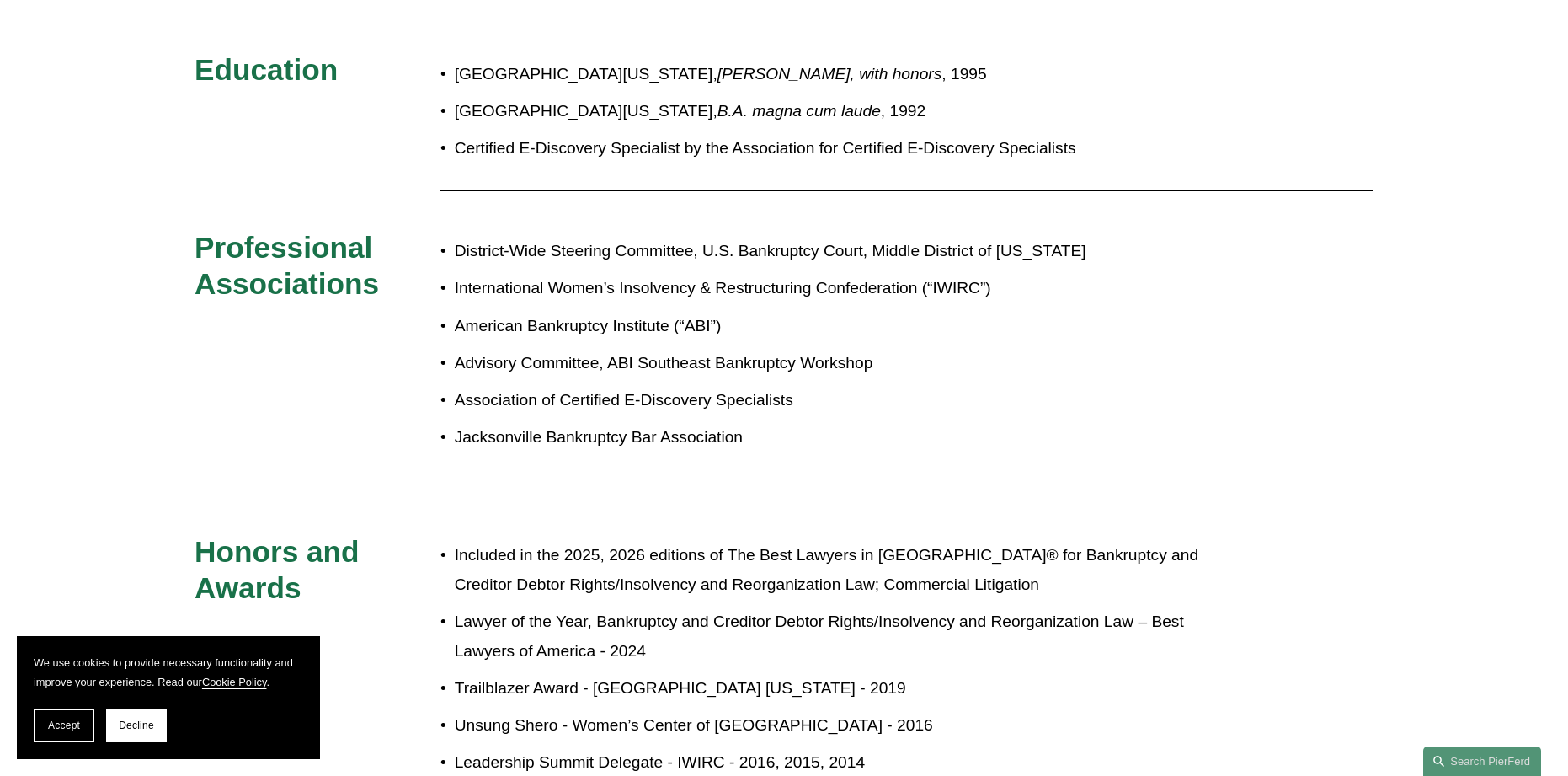
scroll to position [1179, 0]
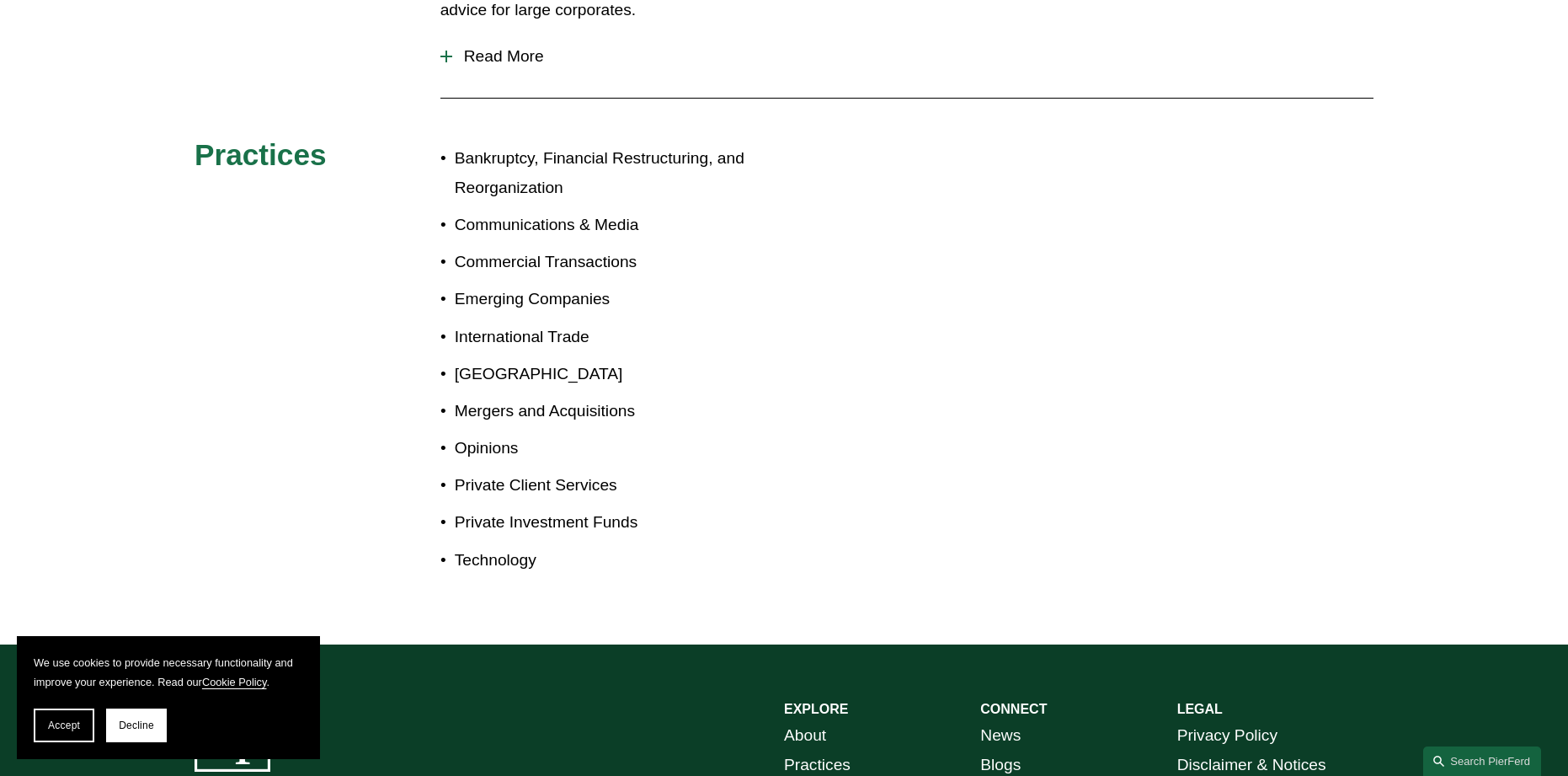
scroll to position [842, 0]
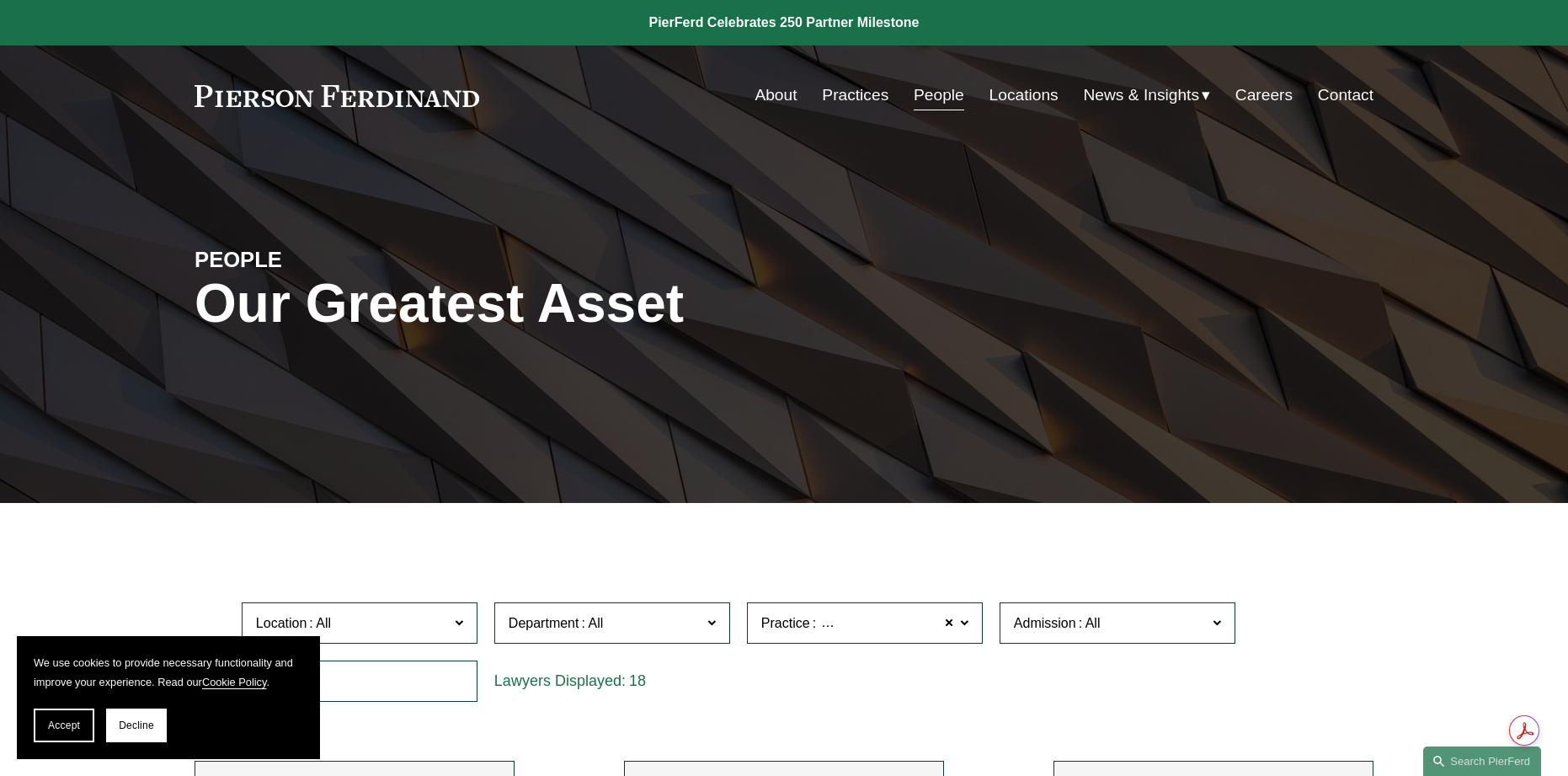
scroll to position [418, 0]
